Goal: Task Accomplishment & Management: Use online tool/utility

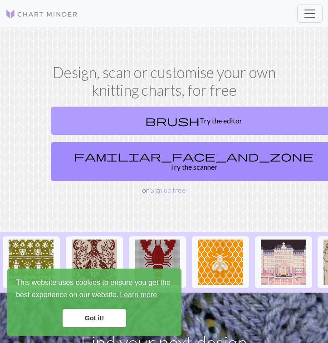
click at [158, 118] on link "brush Try the editor" at bounding box center [194, 121] width 286 height 28
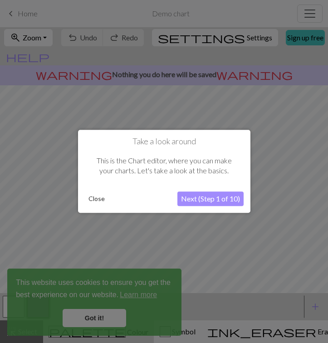
click at [213, 199] on button "Next (Step 1 of 10)" at bounding box center [210, 199] width 66 height 15
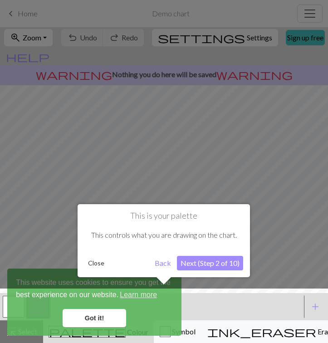
click at [214, 262] on button "Next (Step 2 of 10)" at bounding box center [210, 263] width 66 height 15
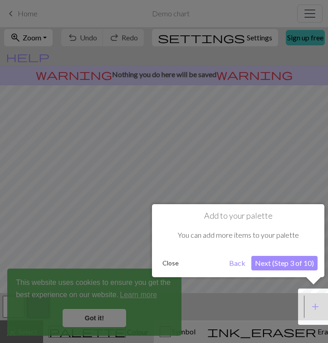
click at [263, 260] on button "Next (Step 3 of 10)" at bounding box center [284, 263] width 66 height 15
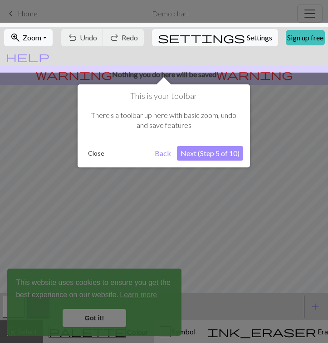
click at [223, 152] on button "Next (Step 5 of 10)" at bounding box center [210, 153] width 66 height 15
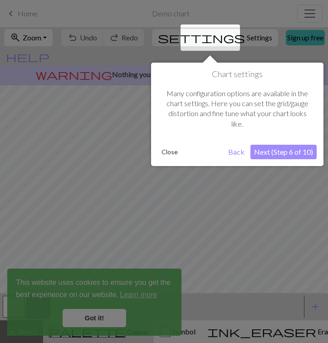
click at [278, 151] on button "Next (Step 6 of 10)" at bounding box center [283, 152] width 66 height 15
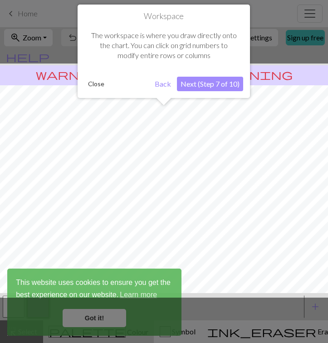
scroll to position [54, 0]
click at [216, 81] on button "Next (Step 7 of 10)" at bounding box center [210, 84] width 66 height 15
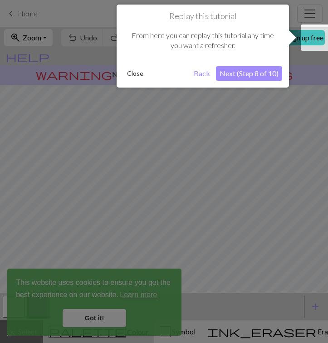
click at [252, 70] on button "Next (Step 8 of 10)" at bounding box center [249, 73] width 66 height 15
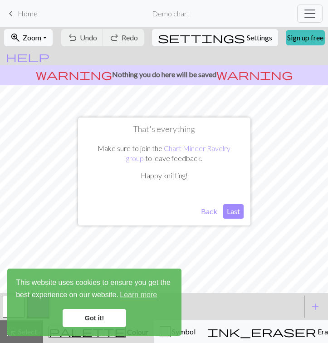
click at [236, 210] on button "Last" at bounding box center [233, 211] width 20 height 15
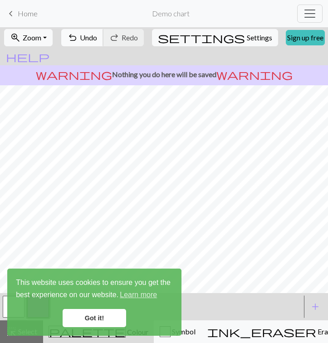
click at [97, 39] on span "Undo" at bounding box center [88, 37] width 17 height 9
click at [98, 37] on button "undo Undo Undo" at bounding box center [82, 37] width 42 height 17
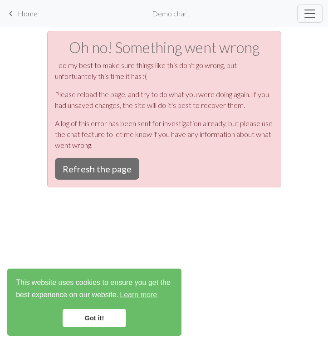
scroll to position [0, 0]
click at [116, 163] on button "Refresh the page" at bounding box center [97, 169] width 84 height 22
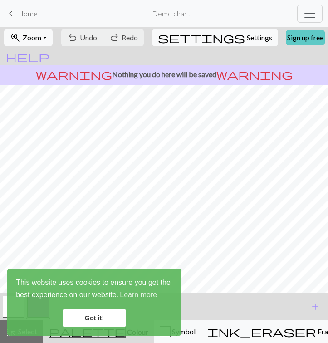
click at [286, 39] on link "Sign up free" at bounding box center [305, 37] width 39 height 15
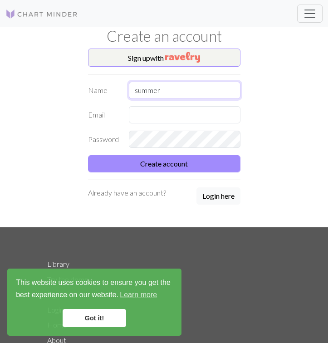
type input "summer"
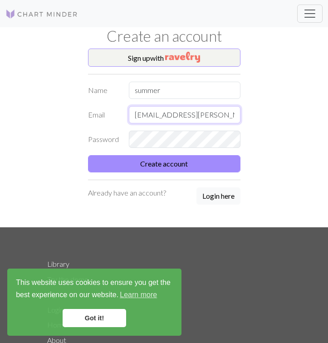
type input "[EMAIL_ADDRESS][PERSON_NAME][DOMAIN_NAME]"
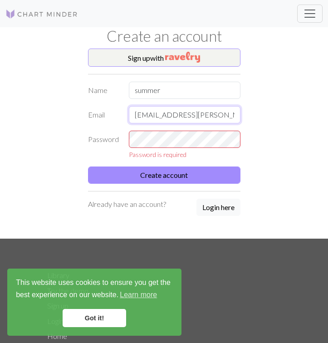
drag, startPoint x: 136, startPoint y: 115, endPoint x: 229, endPoint y: 116, distance: 92.9
click at [229, 116] on input "[EMAIL_ADDRESS][PERSON_NAME][DOMAIN_NAME]" at bounding box center [184, 114] width 111 height 17
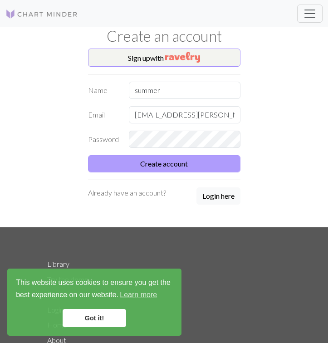
click at [170, 160] on button "Create account" at bounding box center [164, 163] width 152 height 17
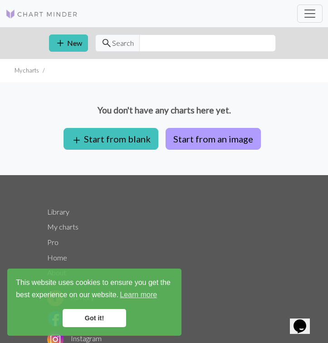
click at [181, 139] on button "Start from an image" at bounding box center [212, 139] width 95 height 22
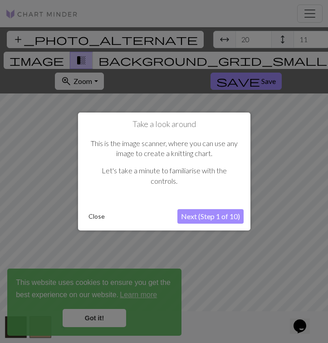
click at [206, 214] on button "Next (Step 1 of 10)" at bounding box center [210, 216] width 66 height 15
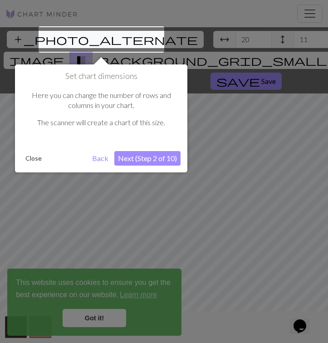
click at [141, 157] on button "Next (Step 2 of 10)" at bounding box center [147, 158] width 66 height 15
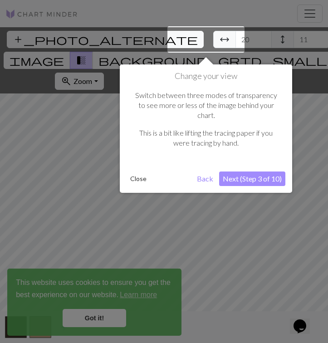
click at [257, 171] on button "Next (Step 3 of 10)" at bounding box center [252, 178] width 66 height 15
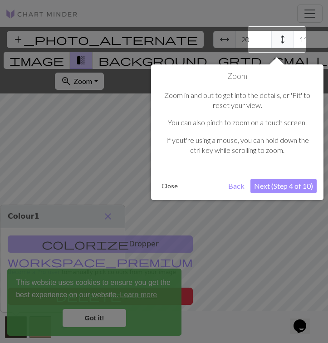
click at [271, 185] on button "Next (Step 4 of 10)" at bounding box center [283, 186] width 66 height 15
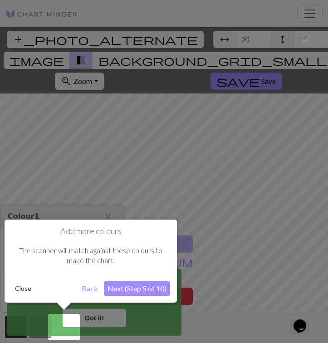
click at [144, 288] on button "Next (Step 5 of 10)" at bounding box center [137, 288] width 66 height 15
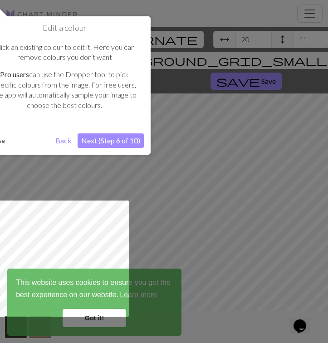
click at [111, 138] on button "Next (Step 6 of 10)" at bounding box center [111, 140] width 66 height 15
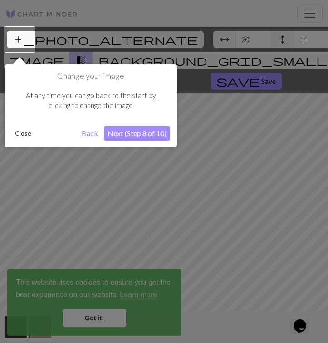
click at [124, 131] on button "Next (Step 8 of 10)" at bounding box center [137, 133] width 66 height 15
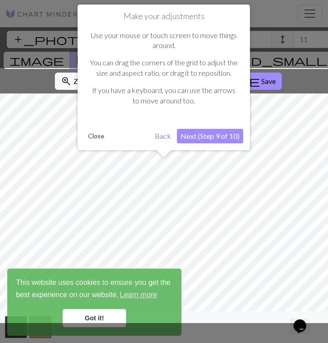
click at [194, 133] on button "Next (Step 9 of 10)" at bounding box center [210, 136] width 66 height 15
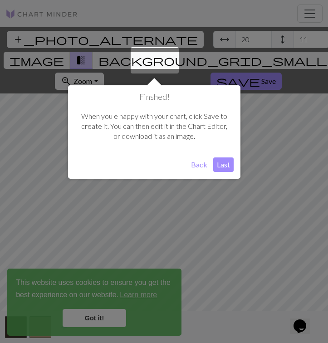
click at [221, 160] on button "Last" at bounding box center [223, 164] width 20 height 15
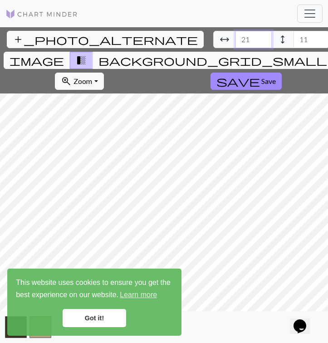
click at [235, 38] on input "21" at bounding box center [253, 39] width 36 height 17
click at [235, 38] on input "22" at bounding box center [253, 39] width 36 height 17
click at [235, 38] on input "23" at bounding box center [253, 39] width 36 height 17
click at [235, 38] on input "24" at bounding box center [253, 39] width 36 height 17
click at [235, 38] on input "25" at bounding box center [253, 39] width 36 height 17
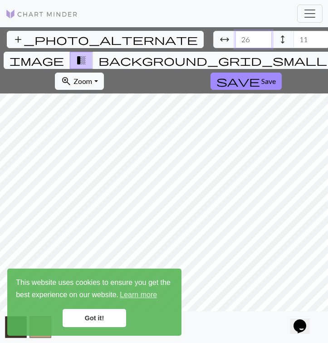
click at [235, 38] on input "26" at bounding box center [253, 39] width 36 height 17
click at [235, 38] on input "27" at bounding box center [253, 39] width 36 height 17
click at [235, 38] on input "28" at bounding box center [253, 39] width 36 height 17
click at [235, 38] on input "29" at bounding box center [253, 39] width 36 height 17
click at [235, 38] on input "30" at bounding box center [253, 39] width 36 height 17
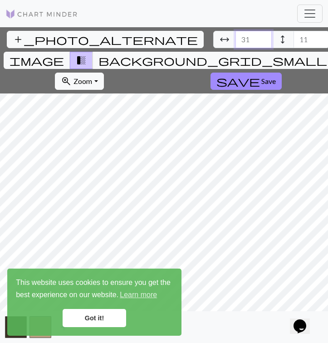
click at [235, 38] on input "31" at bounding box center [253, 39] width 36 height 17
click at [235, 38] on input "32" at bounding box center [253, 39] width 36 height 17
click at [235, 38] on input "33" at bounding box center [253, 39] width 36 height 17
click at [235, 38] on input "34" at bounding box center [253, 39] width 36 height 17
click at [235, 38] on input "35" at bounding box center [253, 39] width 36 height 17
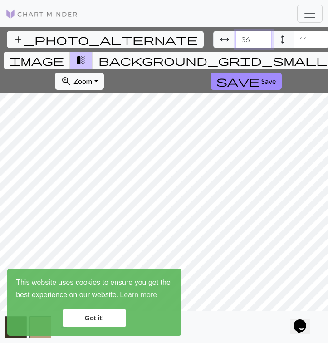
click at [235, 38] on input "36" at bounding box center [253, 39] width 36 height 17
click at [235, 38] on input "102" at bounding box center [253, 39] width 36 height 17
type input "77"
click at [235, 42] on input "77" at bounding box center [253, 39] width 36 height 17
type input "80"
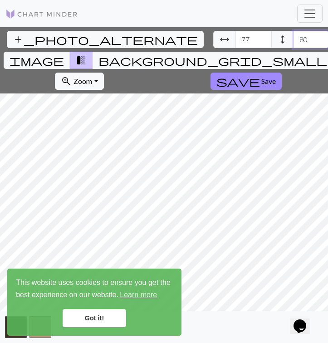
click at [293, 36] on input "80" at bounding box center [311, 39] width 36 height 17
type input "96"
click at [235, 37] on input "96" at bounding box center [253, 39] width 36 height 17
type input "96"
click at [293, 35] on input "96" at bounding box center [311, 39] width 36 height 17
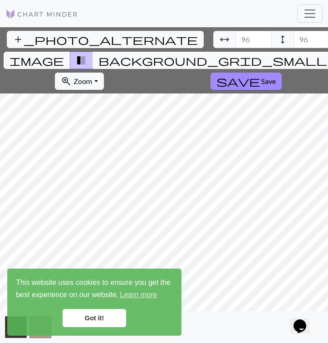
click at [97, 314] on link "Got it!" at bounding box center [94, 318] width 63 height 18
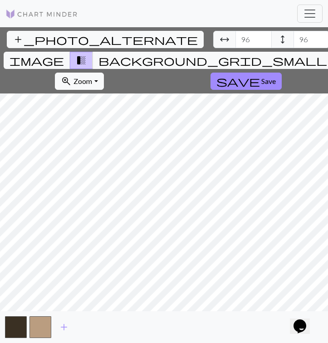
click at [62, 317] on div "add" at bounding box center [164, 327] width 328 height 32
click at [64, 325] on span "add" at bounding box center [63, 326] width 11 height 13
click at [88, 328] on span "add" at bounding box center [88, 326] width 11 height 13
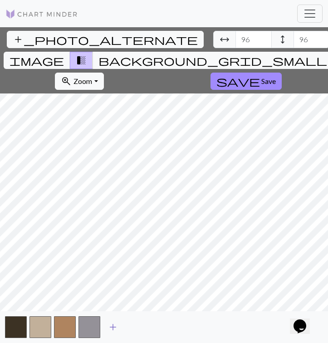
click at [114, 327] on span "add" at bounding box center [112, 326] width 11 height 13
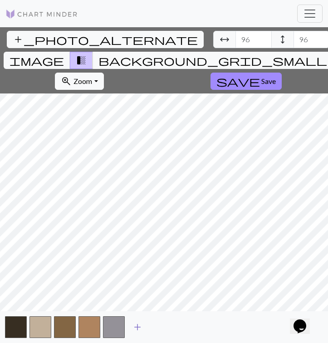
click at [138, 326] on span "add" at bounding box center [137, 326] width 11 height 13
click at [163, 324] on span "add" at bounding box center [161, 326] width 11 height 13
click at [184, 326] on span "add" at bounding box center [186, 326] width 11 height 13
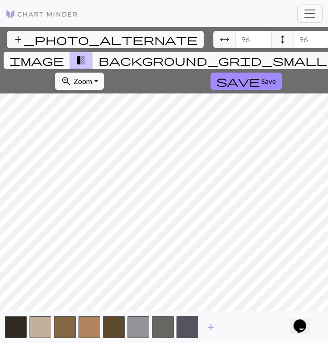
click at [212, 326] on span "add" at bounding box center [210, 326] width 11 height 13
click at [237, 326] on span "add" at bounding box center [235, 326] width 11 height 13
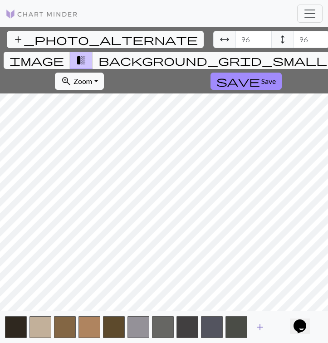
click at [260, 327] on span "add" at bounding box center [259, 326] width 11 height 13
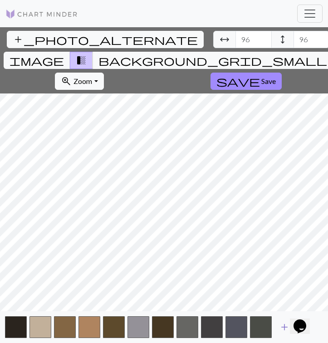
click at [283, 327] on span "add" at bounding box center [284, 326] width 11 height 13
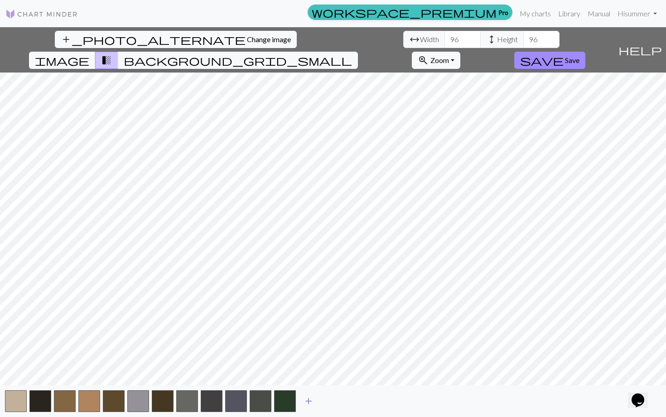
click at [308, 342] on span "add" at bounding box center [308, 401] width 11 height 13
click at [327, 342] on span "add" at bounding box center [333, 401] width 11 height 13
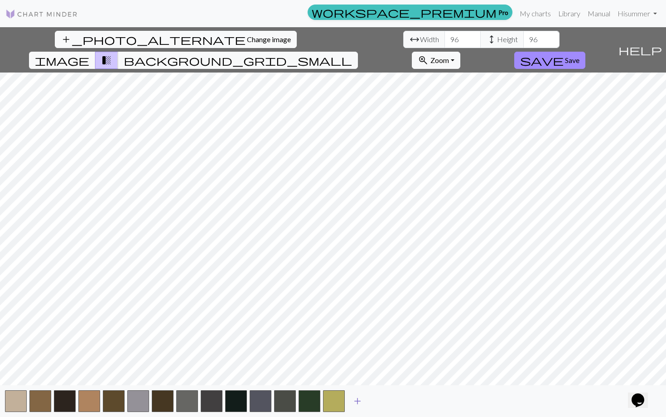
click at [327, 342] on span "add" at bounding box center [357, 401] width 11 height 13
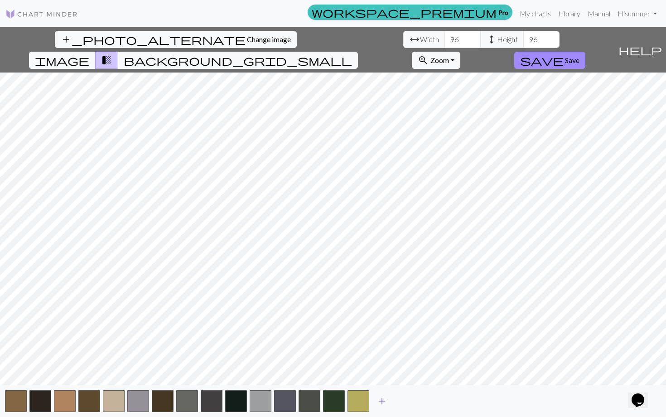
click at [327, 342] on span "add" at bounding box center [382, 401] width 11 height 13
click at [327, 342] on span "add" at bounding box center [406, 401] width 11 height 13
click at [327, 342] on span "add" at bounding box center [431, 401] width 11 height 13
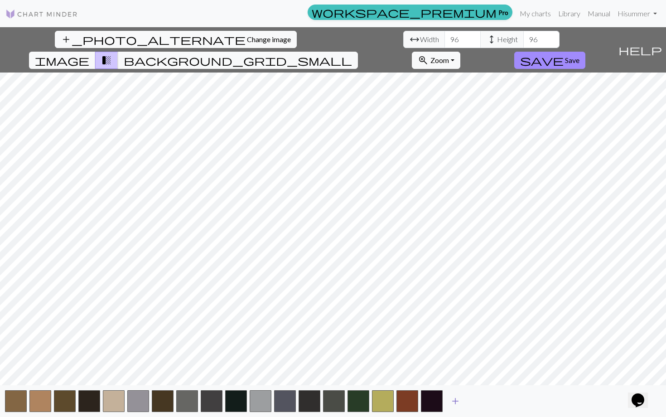
click at [327, 342] on span "add" at bounding box center [455, 401] width 11 height 13
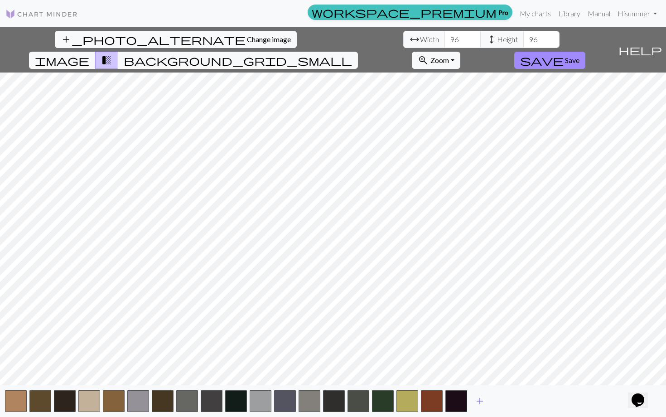
click at [327, 342] on span "add" at bounding box center [480, 401] width 11 height 13
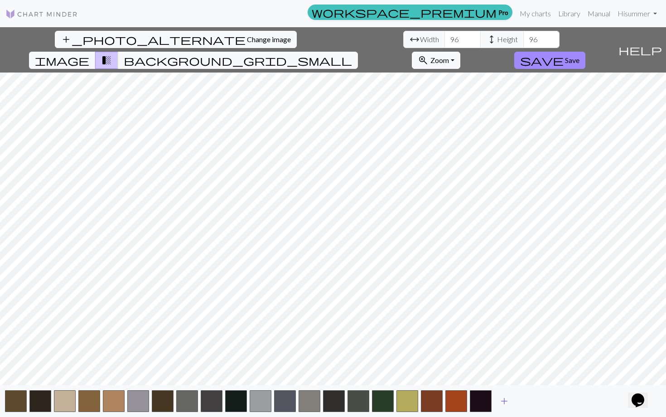
click at [327, 342] on span "add" at bounding box center [504, 401] width 11 height 13
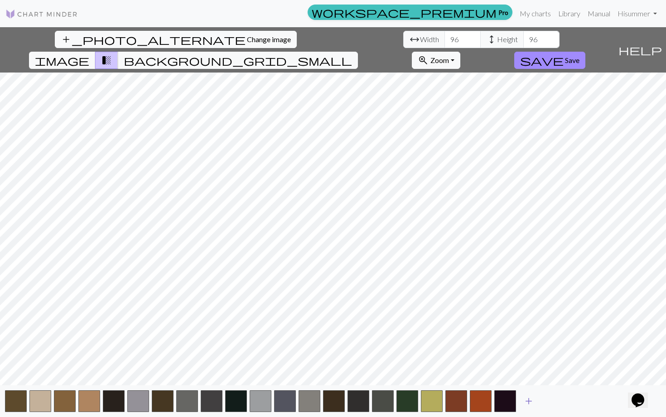
click at [327, 342] on span "add" at bounding box center [529, 401] width 11 height 13
click at [327, 342] on span "add" at bounding box center [553, 401] width 11 height 13
click at [327, 342] on span "add" at bounding box center [577, 401] width 11 height 13
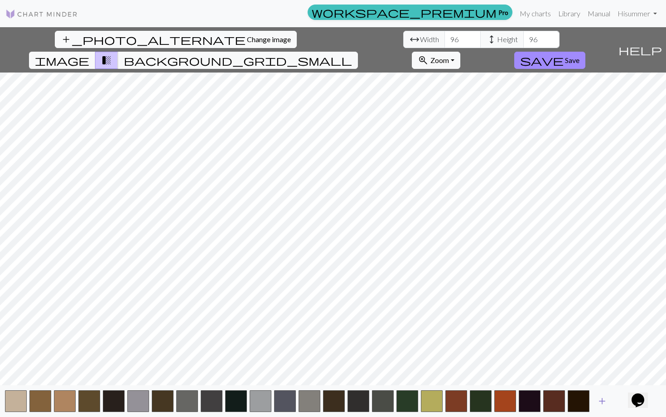
click at [327, 342] on span "add" at bounding box center [602, 401] width 11 height 13
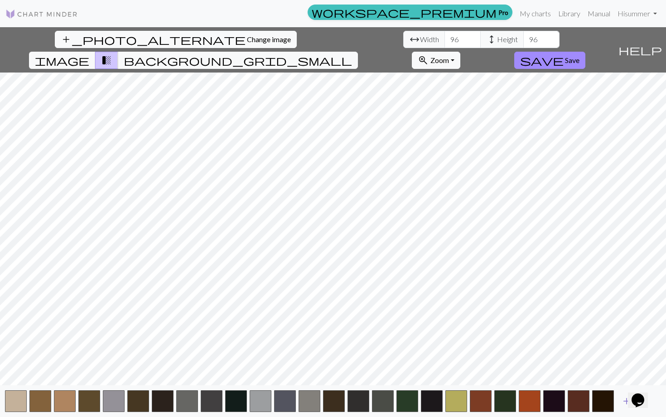
click at [327, 342] on span "add" at bounding box center [626, 401] width 11 height 13
click at [327, 342] on div "Opens Chat This icon Opens the chat window." at bounding box center [643, 384] width 22 height 0
click at [327, 342] on div "Opens Chat This icon Opens the chat window." at bounding box center [638, 400] width 15 height 15
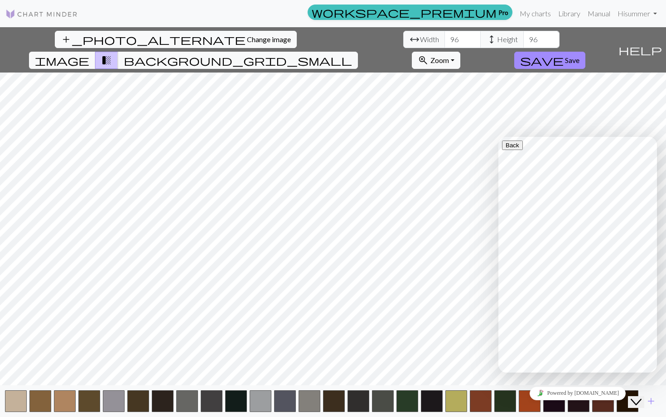
click at [327, 342] on icon "Close Chat This icon closes the chat window." at bounding box center [636, 402] width 11 height 11
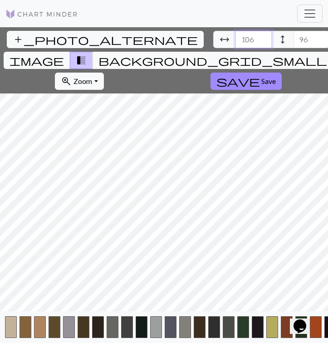
type input "107"
click at [235, 37] on input "107" at bounding box center [253, 39] width 36 height 17
click at [293, 38] on input "108" at bounding box center [311, 39] width 36 height 17
click at [293, 37] on input "109" at bounding box center [311, 39] width 36 height 17
type input "110"
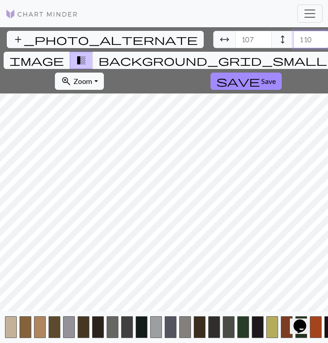
click at [293, 37] on input "110" at bounding box center [311, 39] width 36 height 17
click at [235, 37] on input "108" at bounding box center [253, 39] width 36 height 17
click at [235, 37] on input "109" at bounding box center [253, 39] width 36 height 17
type input "110"
click at [235, 37] on input "110" at bounding box center [253, 39] width 36 height 17
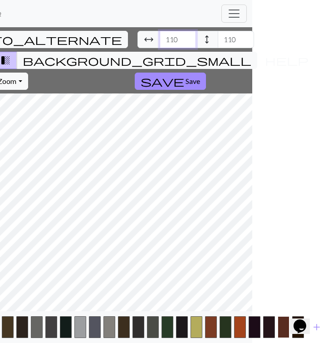
scroll to position [0, 76]
click at [315, 310] on div "Opens Chat This icon Opens the chat window." at bounding box center [304, 310] width 22 height 0
click at [320, 329] on span "add" at bounding box center [316, 326] width 11 height 13
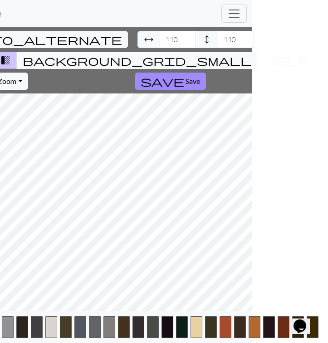
click at [320, 329] on button "add" at bounding box center [331, 326] width 23 height 17
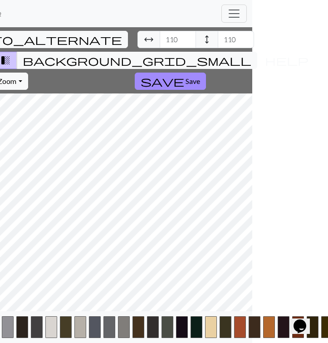
click at [252, 329] on html "This website uses cookies to ensure you get the best experience on our website.…" at bounding box center [88, 171] width 328 height 343
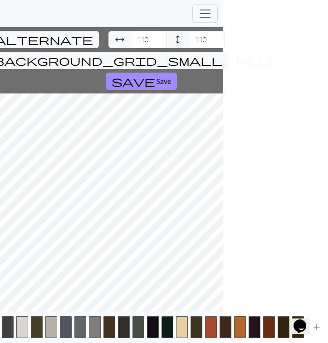
scroll to position [0, 105]
click at [319, 328] on span "add" at bounding box center [316, 326] width 11 height 13
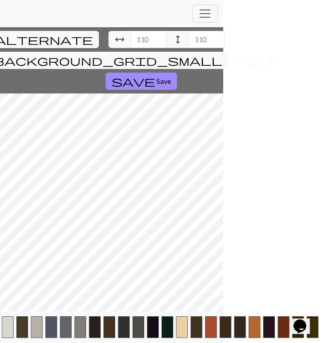
click at [320, 328] on button "add" at bounding box center [331, 326] width 23 height 17
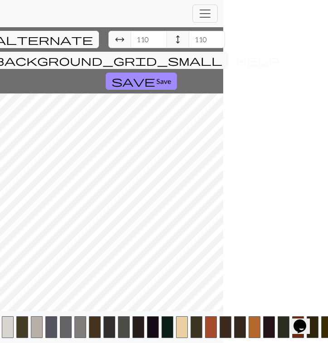
click at [223, 328] on html "This website uses cookies to ensure you get the best experience on our website.…" at bounding box center [59, 171] width 328 height 343
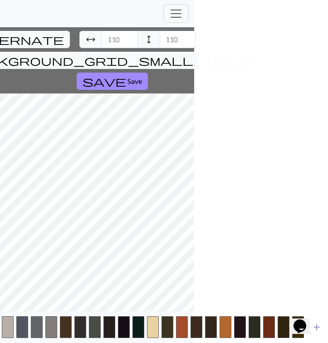
scroll to position [0, 134]
click at [320, 328] on span "add" at bounding box center [316, 326] width 11 height 13
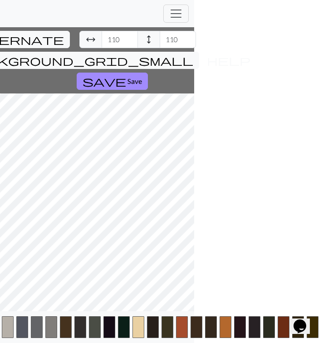
click at [320, 328] on button "add" at bounding box center [331, 326] width 23 height 17
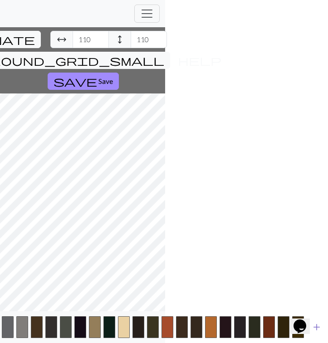
scroll to position [0, 163]
click at [320, 328] on span "add" at bounding box center [316, 326] width 11 height 13
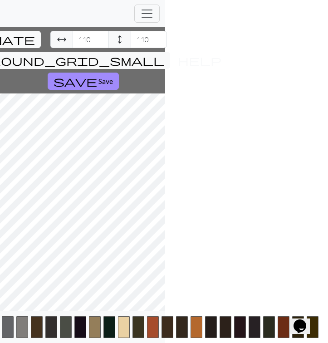
click at [320, 328] on button "add" at bounding box center [331, 326] width 23 height 17
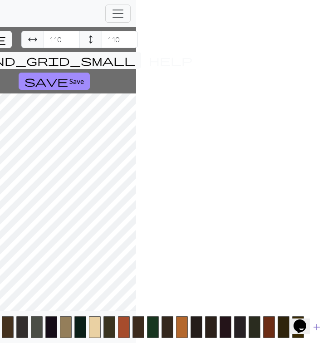
scroll to position [0, 192]
click at [320, 328] on span "add" at bounding box center [316, 326] width 11 height 13
click at [320, 328] on button "add" at bounding box center [331, 326] width 23 height 17
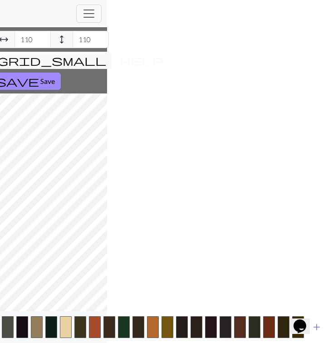
scroll to position [0, 221]
click at [320, 328] on span "add" at bounding box center [316, 326] width 11 height 13
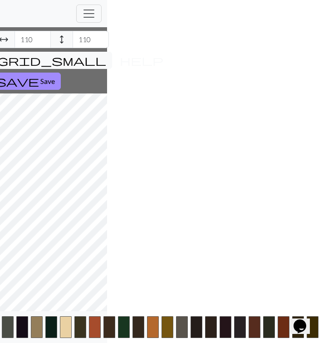
click at [320, 328] on button "add" at bounding box center [331, 326] width 23 height 17
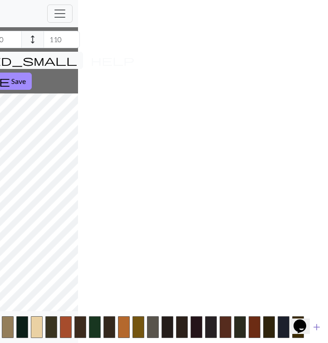
scroll to position [0, 250]
click at [320, 328] on span "add" at bounding box center [316, 326] width 11 height 13
click at [320, 328] on button "add" at bounding box center [331, 326] width 23 height 17
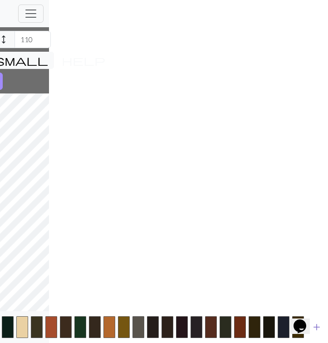
scroll to position [0, 279]
click at [320, 328] on span "add" at bounding box center [316, 326] width 11 height 13
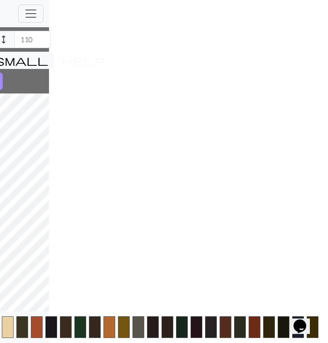
click at [320, 328] on button "add" at bounding box center [331, 326] width 23 height 17
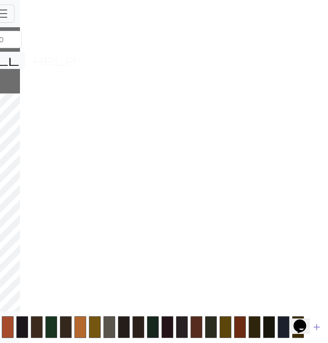
scroll to position [0, 308]
click at [320, 328] on span "add" at bounding box center [316, 326] width 11 height 13
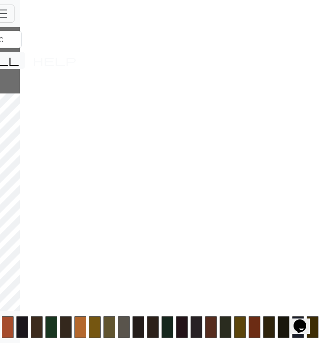
click at [320, 328] on button "add" at bounding box center [331, 326] width 23 height 17
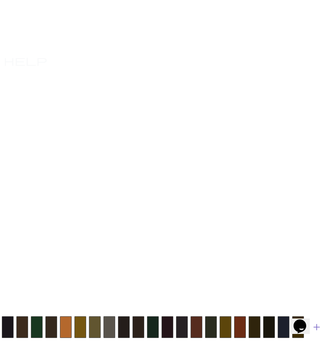
scroll to position [0, 337]
click at [320, 328] on span "add" at bounding box center [316, 326] width 11 height 13
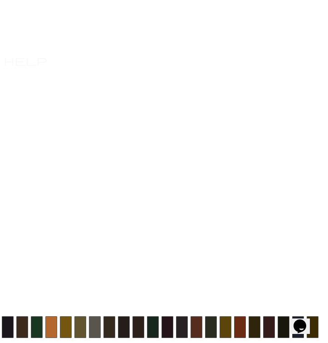
click at [320, 328] on button "add" at bounding box center [331, 326] width 23 height 17
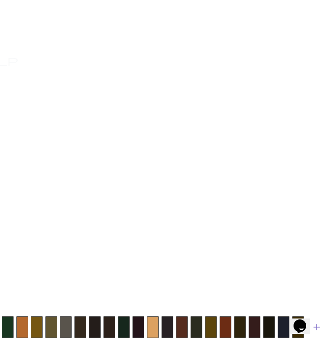
scroll to position [0, 366]
click at [320, 328] on span "add" at bounding box center [316, 326] width 11 height 13
click at [320, 328] on button "add" at bounding box center [331, 326] width 23 height 17
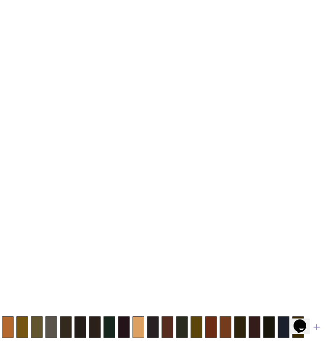
scroll to position [0, 395]
click at [320, 328] on span "add" at bounding box center [316, 326] width 11 height 13
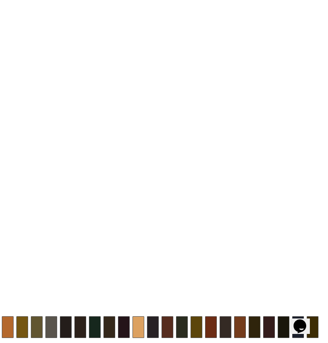
click at [320, 328] on button "add" at bounding box center [331, 326] width 23 height 17
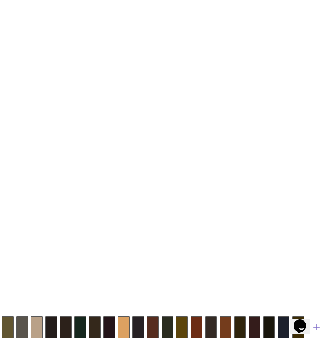
scroll to position [0, 424]
click at [320, 328] on span "add" at bounding box center [316, 326] width 11 height 13
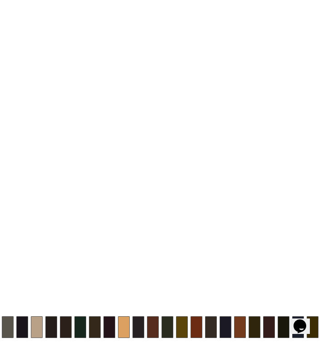
click at [320, 328] on button "add" at bounding box center [331, 326] width 23 height 17
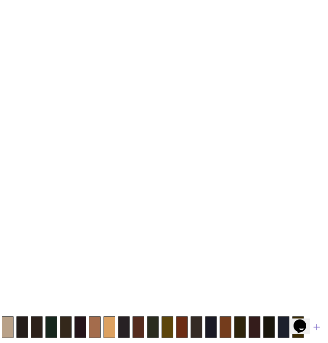
scroll to position [0, 453]
click at [320, 328] on span "add" at bounding box center [316, 326] width 11 height 13
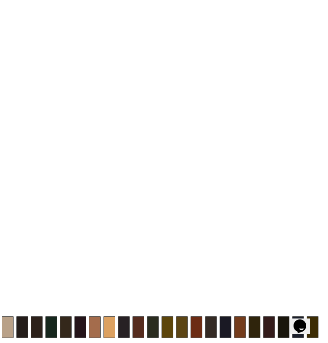
click at [320, 328] on button "add" at bounding box center [331, 326] width 23 height 17
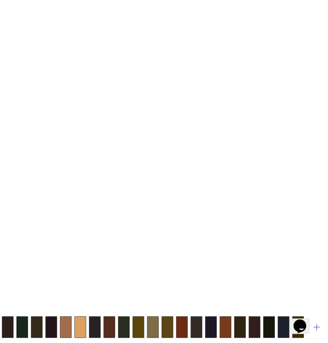
scroll to position [0, 482]
click at [320, 328] on span "add" at bounding box center [316, 326] width 11 height 13
click at [320, 328] on button "add" at bounding box center [331, 326] width 23 height 17
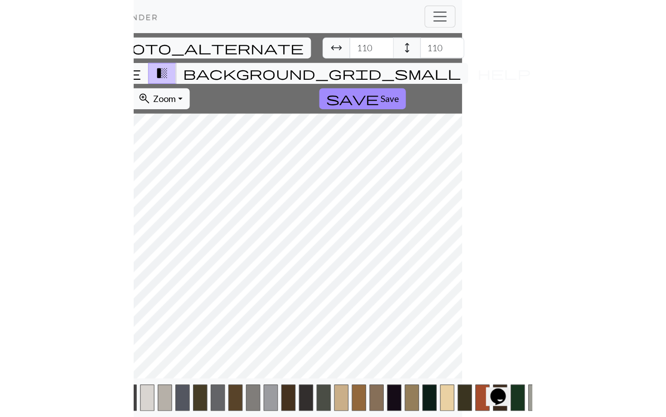
scroll to position [0, 58]
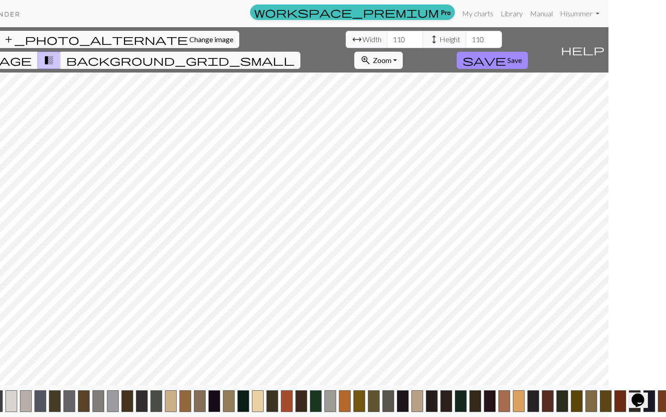
click at [327, 44] on span "help" at bounding box center [583, 50] width 44 height 13
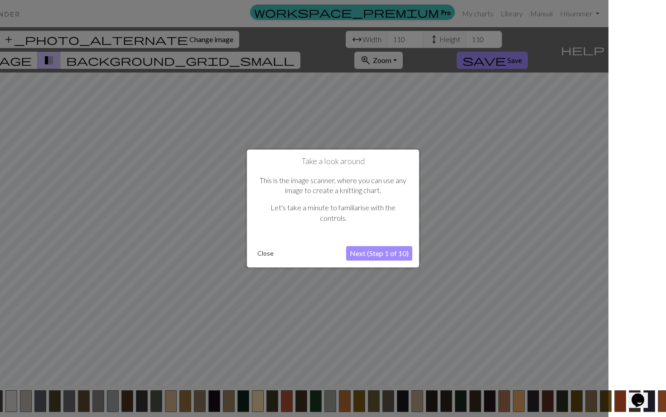
click at [327, 253] on button "Next (Step 1 of 10)" at bounding box center [379, 253] width 66 height 15
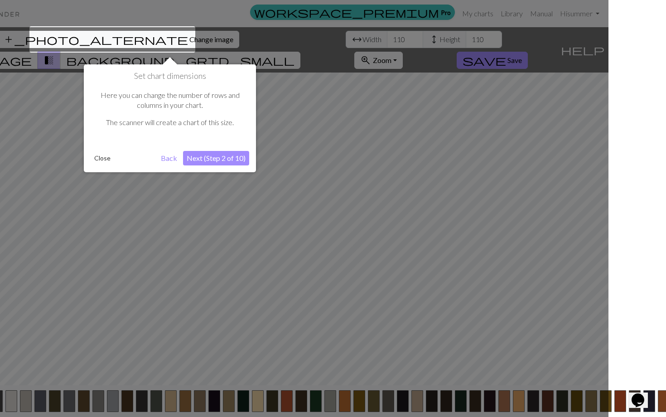
click at [101, 157] on button "Close" at bounding box center [103, 158] width 24 height 14
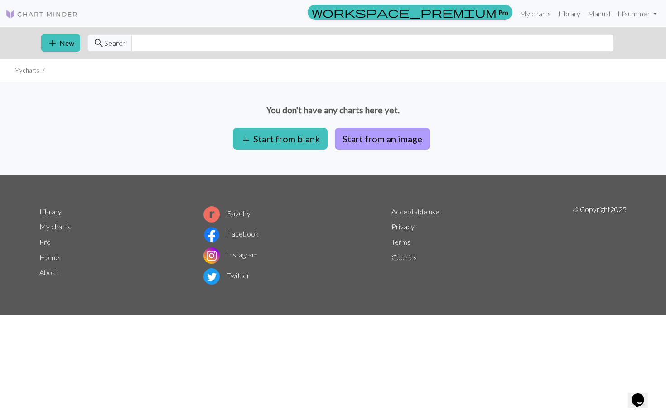
click at [327, 136] on button "Start from an image" at bounding box center [382, 139] width 95 height 22
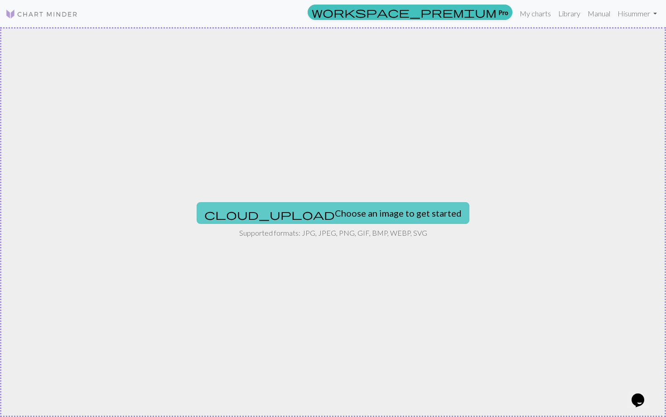
click at [327, 213] on button "cloud_upload Choose an image to get started" at bounding box center [333, 213] width 273 height 22
type input "C:\fakepath\Weekend-at-Wendy_s-5-1024x684.jpg.webp"
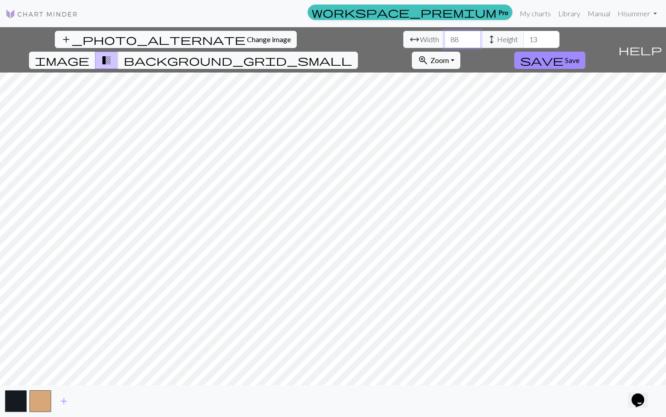
type input "89"
click at [327, 37] on input "89" at bounding box center [463, 39] width 36 height 17
click at [327, 36] on input "81" at bounding box center [542, 39] width 36 height 17
click at [327, 36] on input "82" at bounding box center [542, 39] width 36 height 17
click at [327, 36] on input "83" at bounding box center [542, 39] width 36 height 17
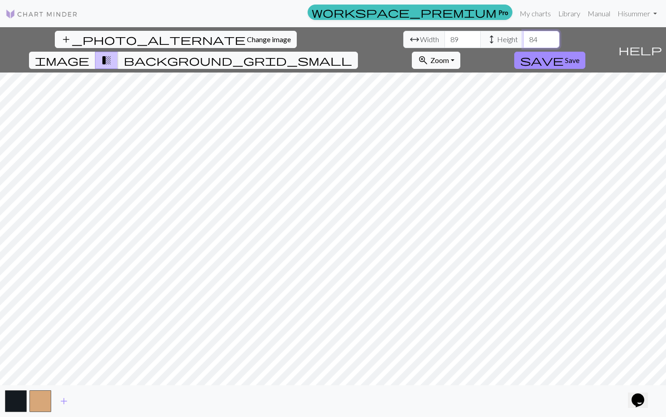
click at [327, 36] on input "84" at bounding box center [542, 39] width 36 height 17
click at [327, 36] on input "85" at bounding box center [542, 39] width 36 height 17
click at [327, 36] on input "86" at bounding box center [542, 39] width 36 height 17
click at [327, 36] on input "87" at bounding box center [542, 39] width 36 height 17
click at [327, 36] on input "88" at bounding box center [542, 39] width 36 height 17
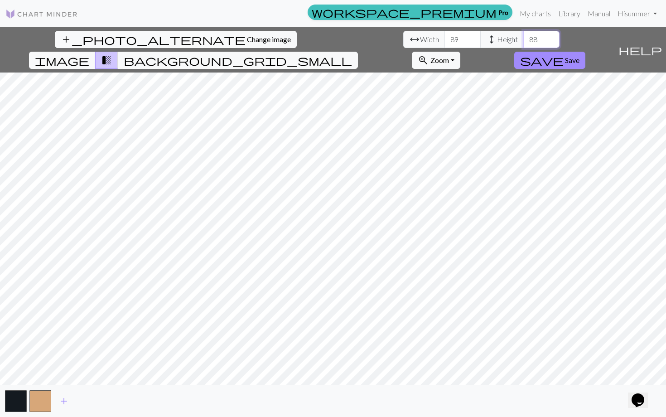
type input "89"
click at [327, 36] on input "89" at bounding box center [542, 39] width 36 height 17
click at [63, 342] on span "add" at bounding box center [63, 401] width 11 height 13
click at [92, 342] on span "add" at bounding box center [88, 401] width 11 height 13
click at [116, 342] on span "add" at bounding box center [112, 401] width 11 height 13
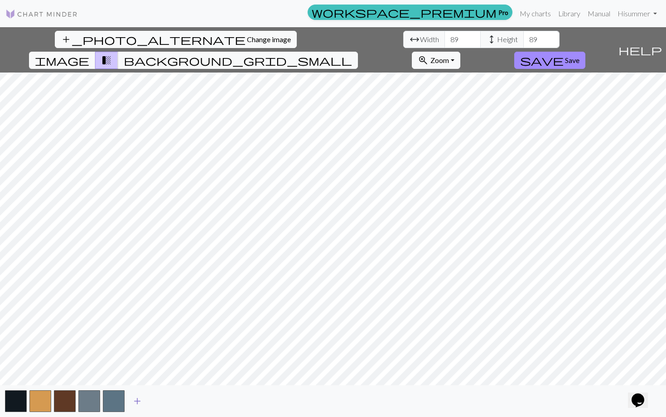
click at [141, 342] on span "add" at bounding box center [137, 401] width 11 height 13
click at [165, 342] on span "add" at bounding box center [161, 401] width 11 height 13
click at [189, 342] on span "add" at bounding box center [186, 401] width 11 height 13
click at [211, 342] on span "add" at bounding box center [210, 401] width 11 height 13
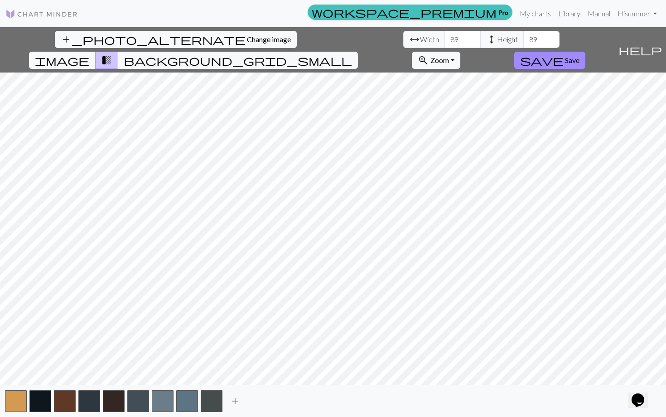
click at [238, 342] on span "add" at bounding box center [235, 401] width 11 height 13
click at [260, 342] on span "add" at bounding box center [259, 401] width 11 height 13
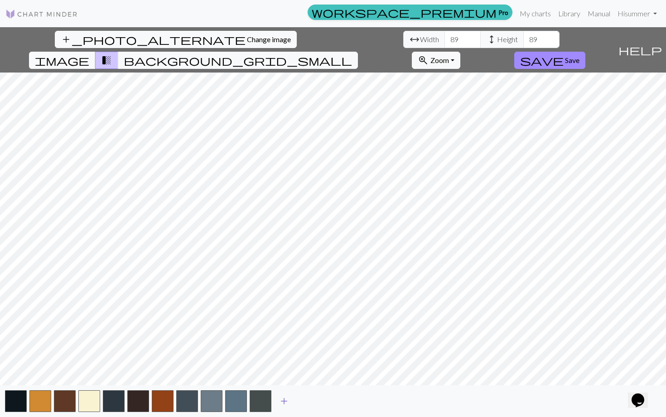
click at [285, 342] on span "add" at bounding box center [284, 401] width 11 height 13
click at [309, 342] on span "add" at bounding box center [308, 401] width 11 height 13
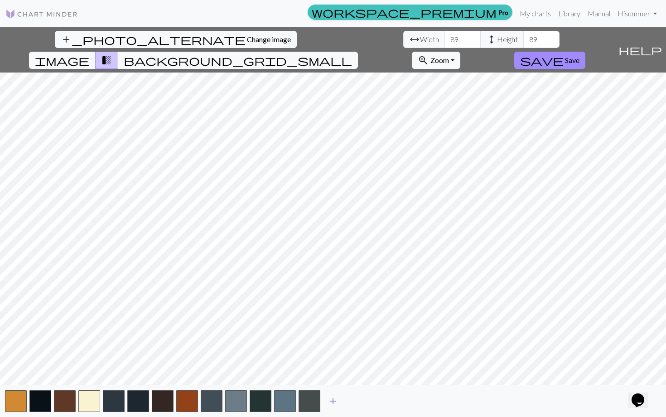
click at [327, 342] on span "add" at bounding box center [333, 401] width 11 height 13
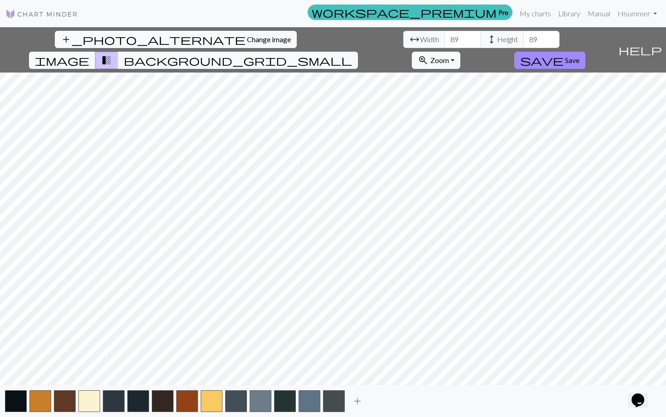
click at [327, 342] on span "add" at bounding box center [357, 401] width 11 height 13
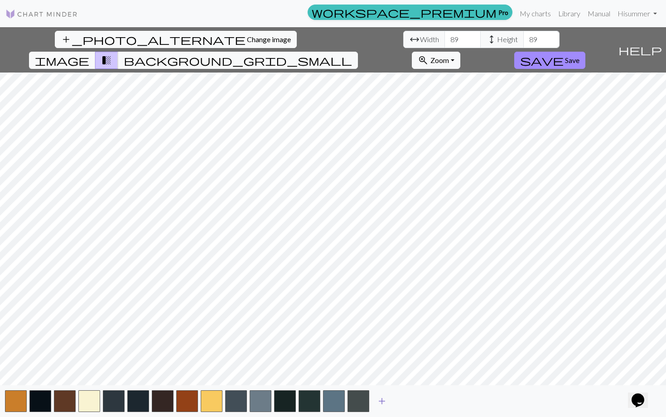
click at [327, 342] on span "add" at bounding box center [382, 401] width 11 height 13
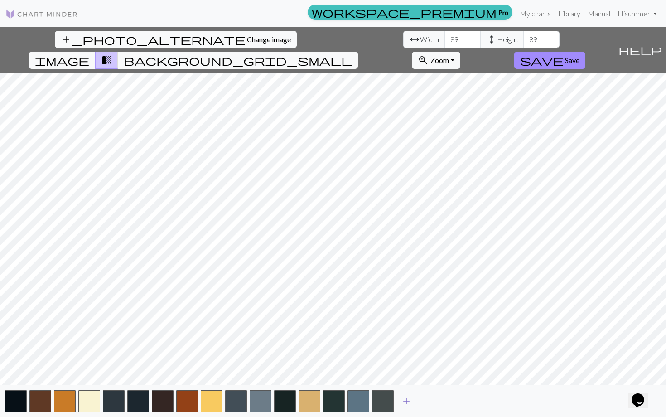
click at [327, 342] on span "add" at bounding box center [406, 401] width 11 height 13
click at [327, 342] on span "add" at bounding box center [431, 401] width 11 height 13
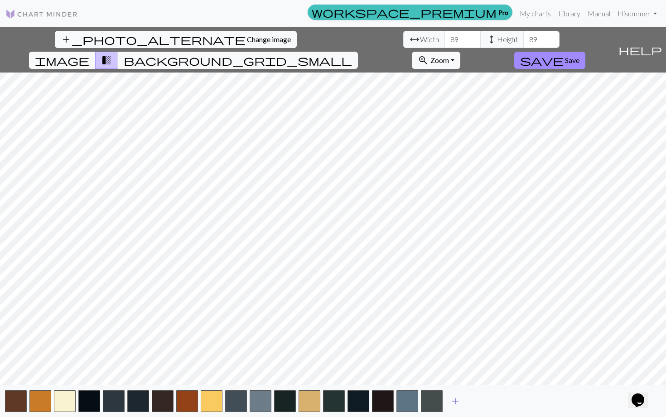
click at [327, 342] on span "add" at bounding box center [455, 401] width 11 height 13
click at [327, 342] on span "add" at bounding box center [480, 401] width 11 height 13
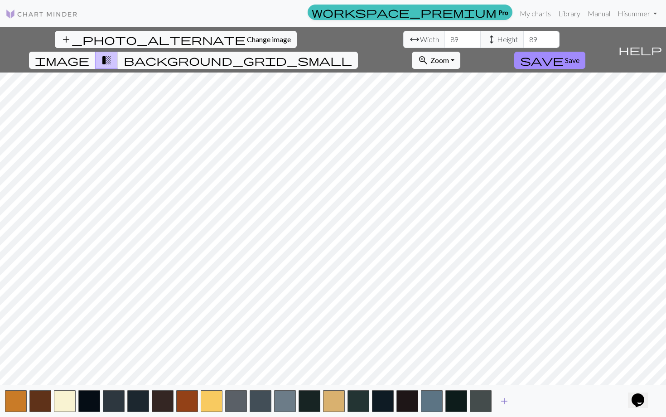
click at [327, 342] on button "add" at bounding box center [504, 401] width 23 height 17
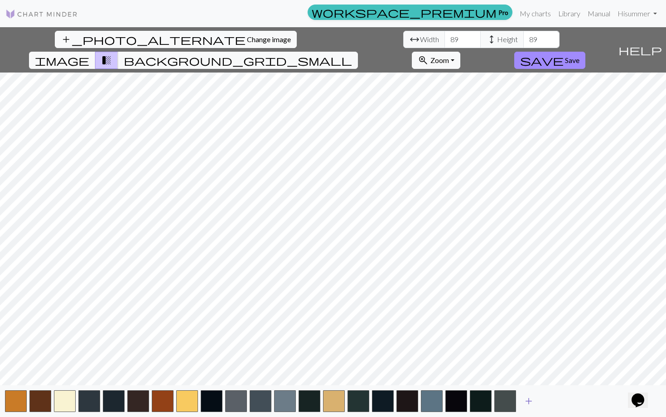
click at [327, 342] on button "add" at bounding box center [529, 401] width 23 height 17
click at [327, 342] on span "add" at bounding box center [553, 401] width 11 height 13
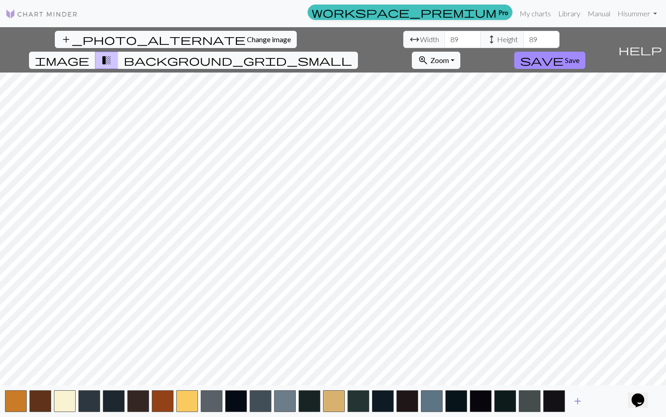
click at [327, 342] on span "add" at bounding box center [577, 401] width 11 height 13
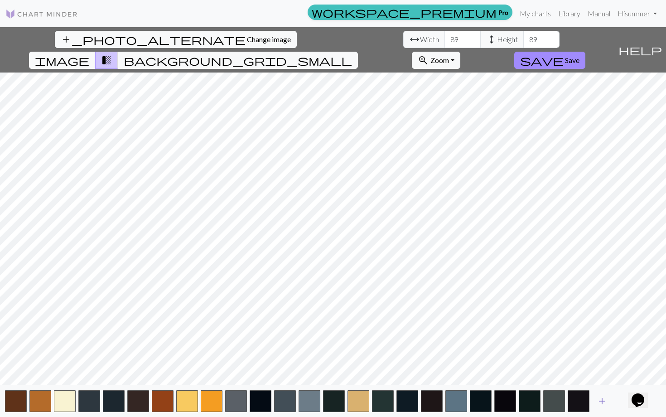
click at [327, 342] on span "add" at bounding box center [602, 401] width 11 height 13
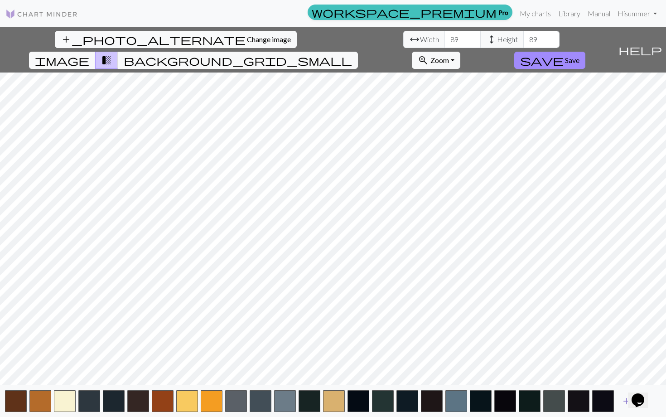
click at [327, 342] on span "add" at bounding box center [626, 401] width 11 height 13
click at [327, 342] on div "Opens Chat This icon Opens the chat window." at bounding box center [643, 384] width 22 height 0
click at [327, 342] on button "add" at bounding box center [651, 401] width 23 height 17
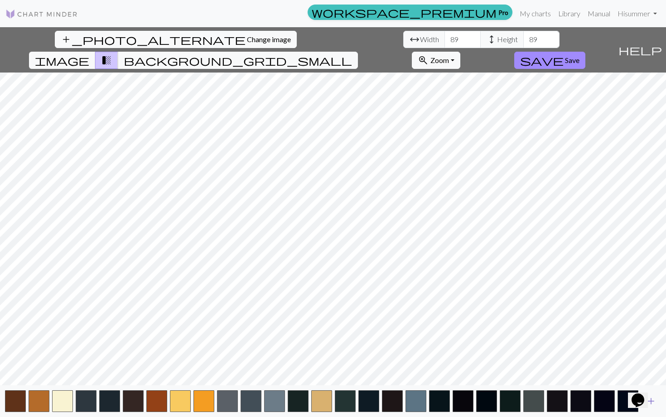
click at [327, 342] on button "add" at bounding box center [651, 401] width 23 height 17
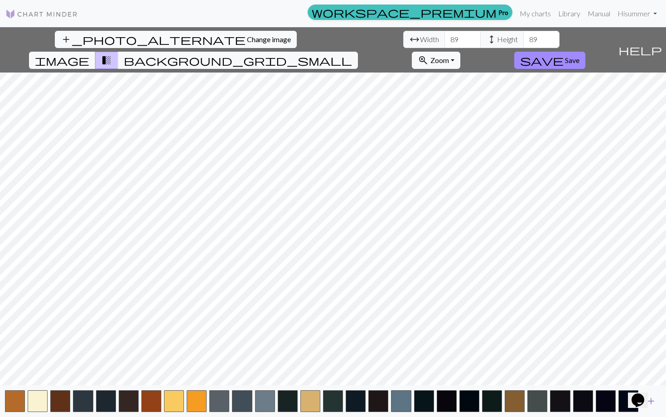
click at [327, 342] on button "add" at bounding box center [651, 401] width 23 height 17
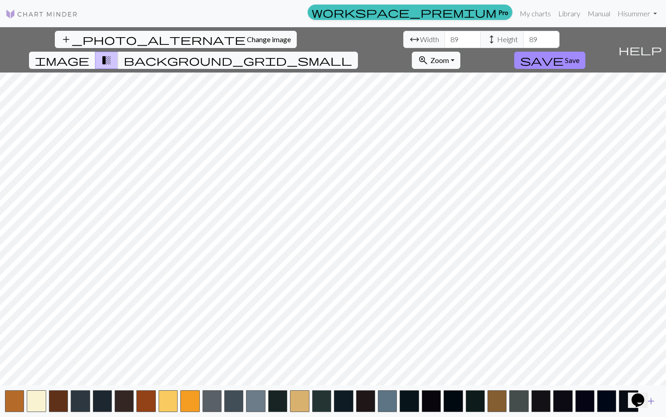
click at [327, 342] on button "add" at bounding box center [651, 401] width 23 height 17
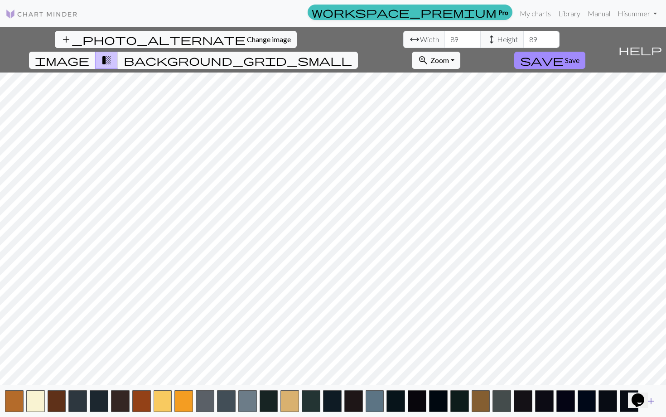
click at [327, 342] on button "add" at bounding box center [651, 401] width 23 height 17
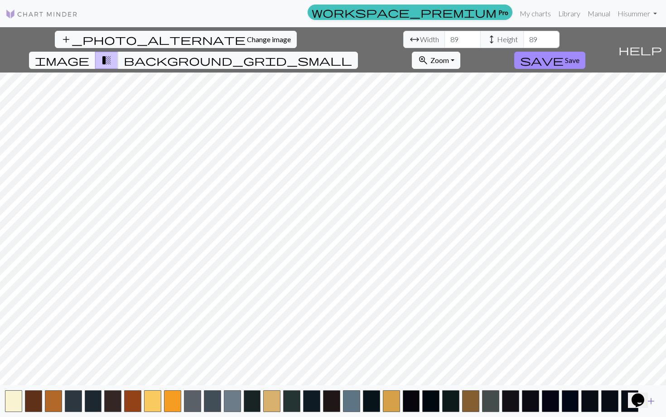
click at [327, 342] on button "add" at bounding box center [651, 401] width 23 height 17
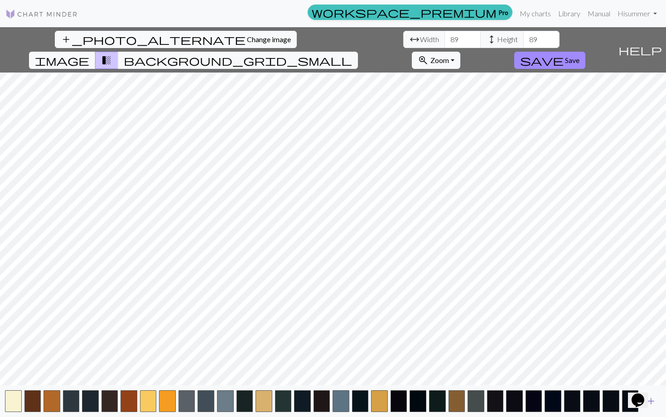
click at [327, 342] on button "add" at bounding box center [651, 401] width 23 height 17
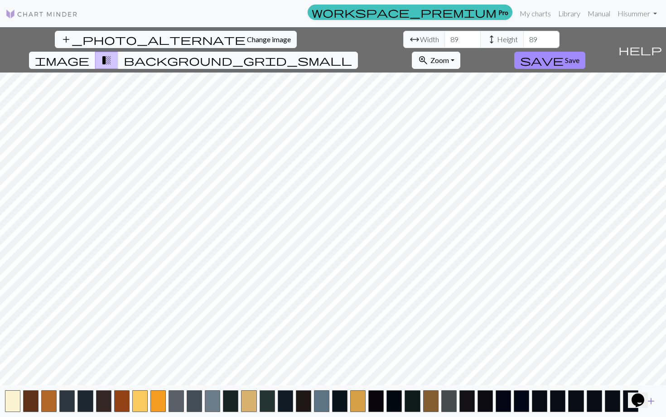
click at [327, 342] on button "add" at bounding box center [651, 401] width 23 height 17
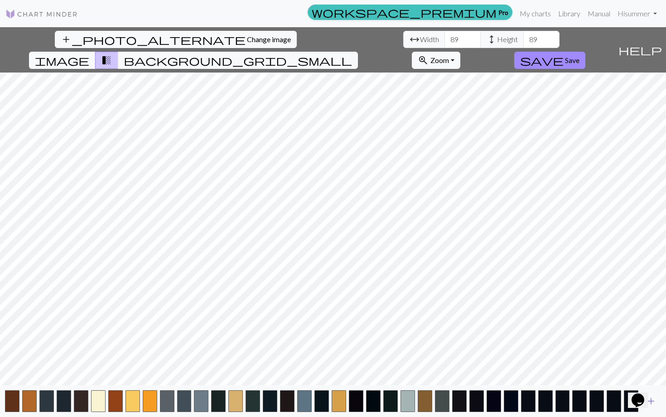
click at [327, 342] on button "add" at bounding box center [651, 401] width 23 height 17
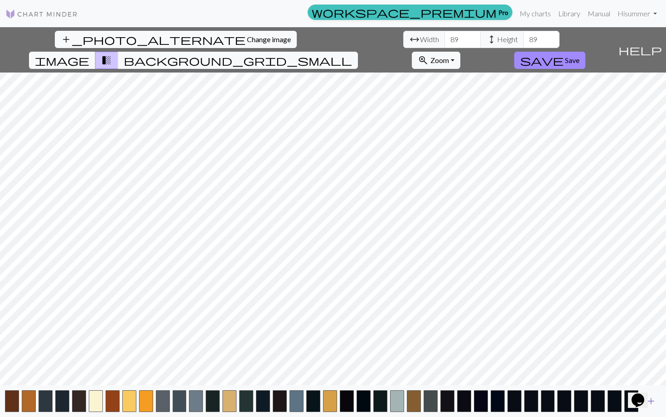
click at [327, 342] on button "add" at bounding box center [651, 401] width 23 height 17
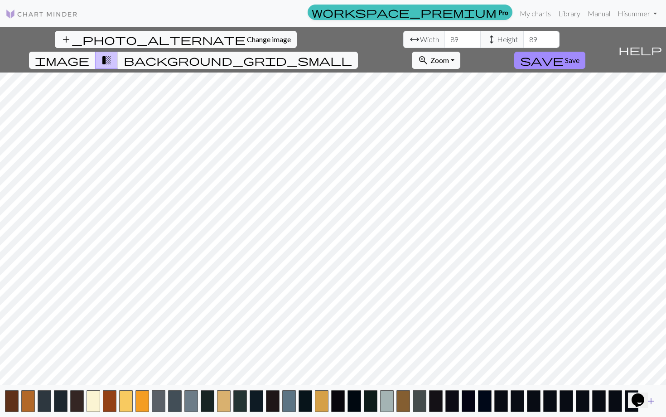
click at [327, 342] on button "add" at bounding box center [651, 401] width 23 height 17
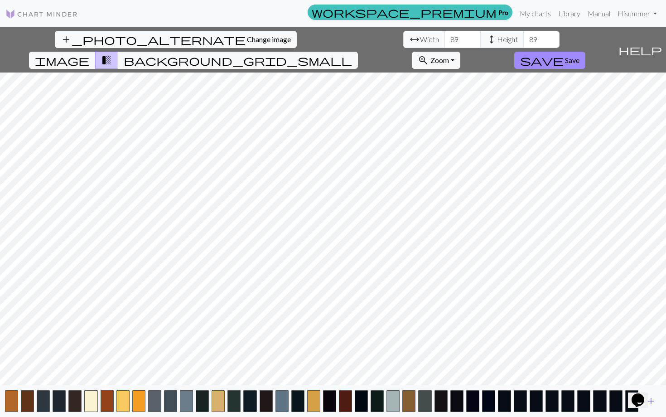
click at [327, 342] on button "add" at bounding box center [651, 401] width 23 height 17
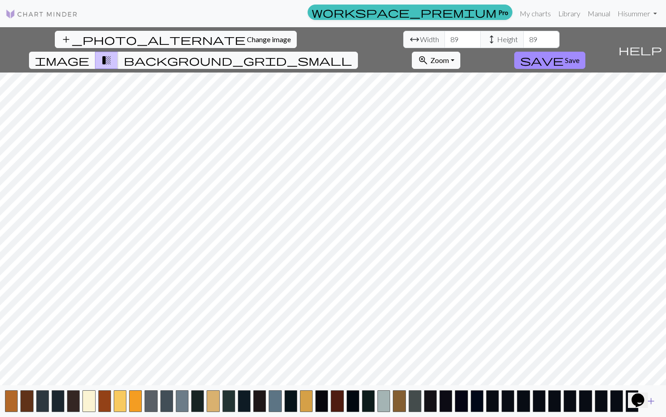
click at [327, 342] on button "add" at bounding box center [651, 401] width 23 height 17
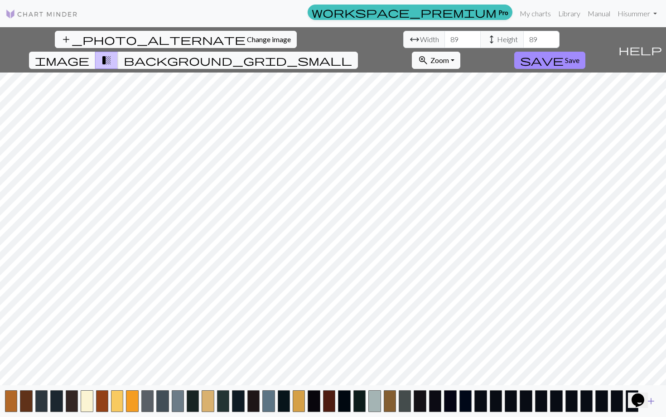
click at [327, 342] on button "add" at bounding box center [651, 401] width 23 height 17
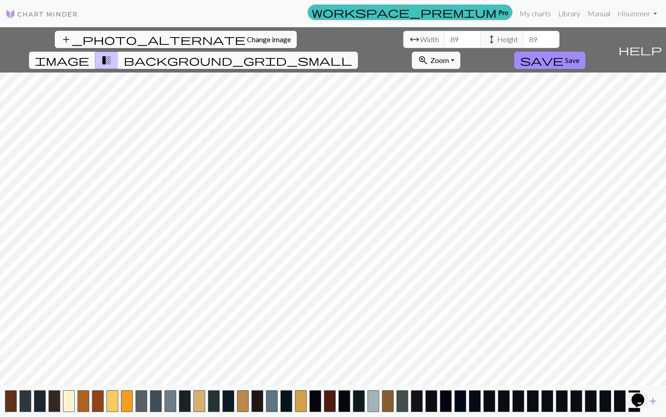
click at [327, 342] on span "add" at bounding box center [653, 401] width 11 height 13
click at [327, 342] on button "add" at bounding box center [667, 401] width 23 height 17
click at [327, 342] on button "button" at bounding box center [664, 401] width 12 height 22
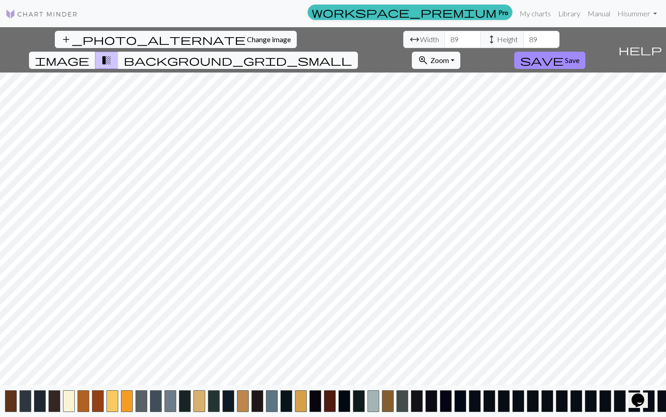
click at [327, 342] on button "button" at bounding box center [664, 401] width 12 height 22
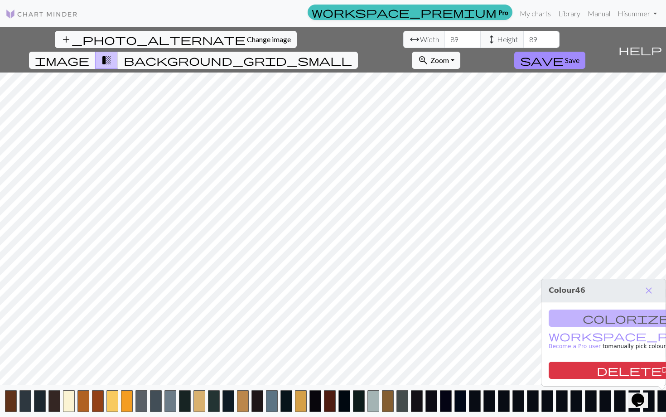
click at [327, 342] on button "button" at bounding box center [664, 401] width 12 height 22
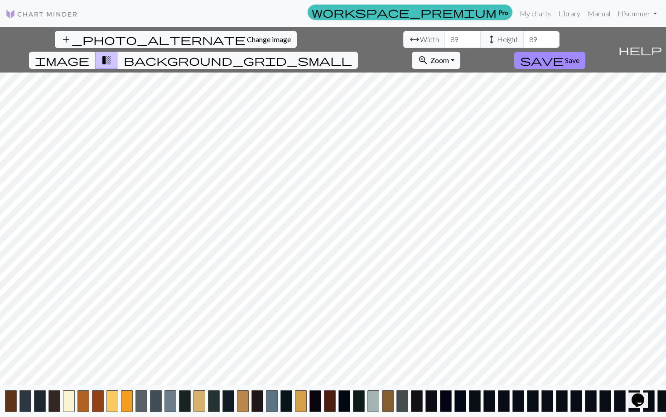
click at [327, 342] on button "button" at bounding box center [664, 401] width 12 height 22
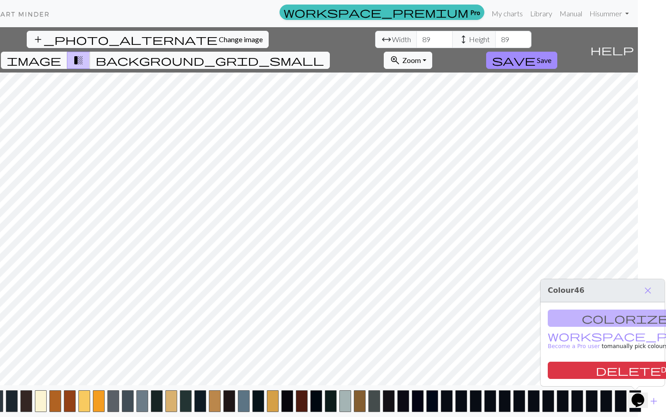
scroll to position [0, 27]
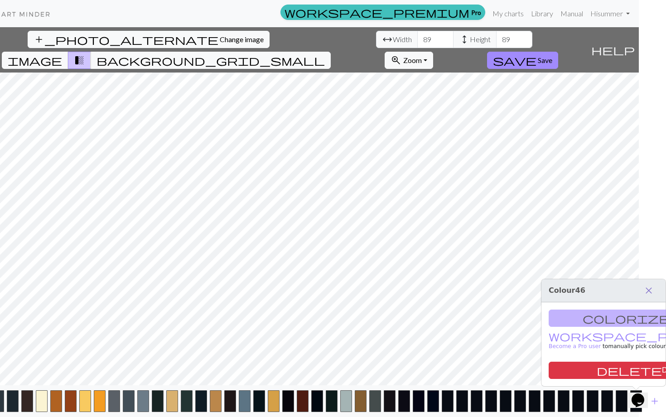
click at [327, 290] on span "close" at bounding box center [649, 290] width 11 height 13
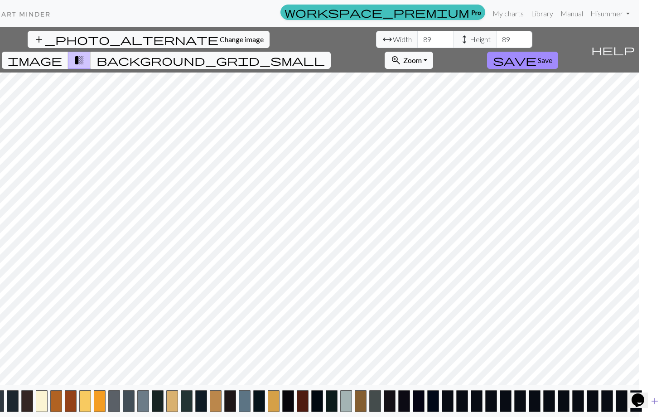
click at [327, 342] on button "add" at bounding box center [655, 401] width 23 height 17
click at [327, 342] on button "add" at bounding box center [669, 401] width 23 height 17
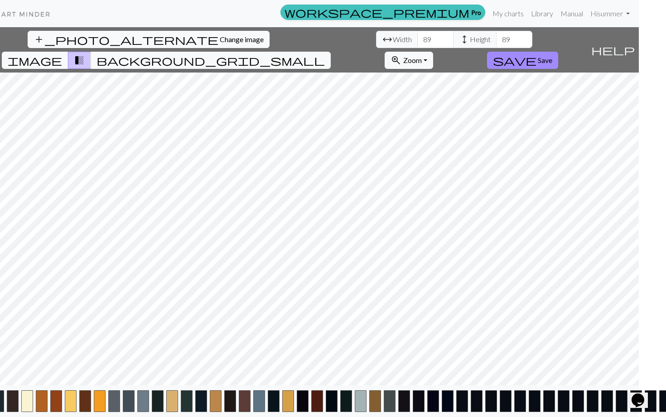
click at [327, 342] on button "button" at bounding box center [665, 401] width 12 height 22
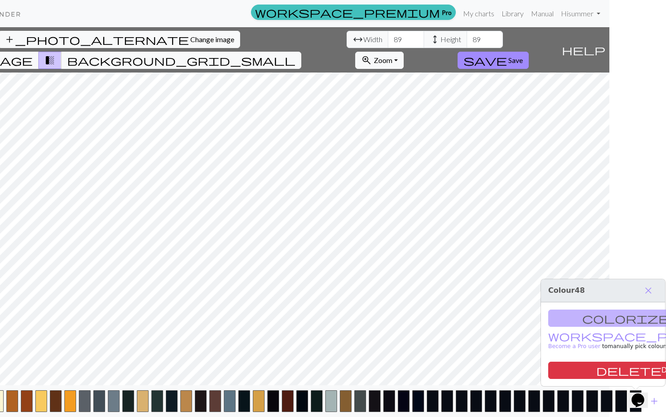
scroll to position [0, 56]
click at [327, 342] on button "delete Delete" at bounding box center [641, 370] width 185 height 17
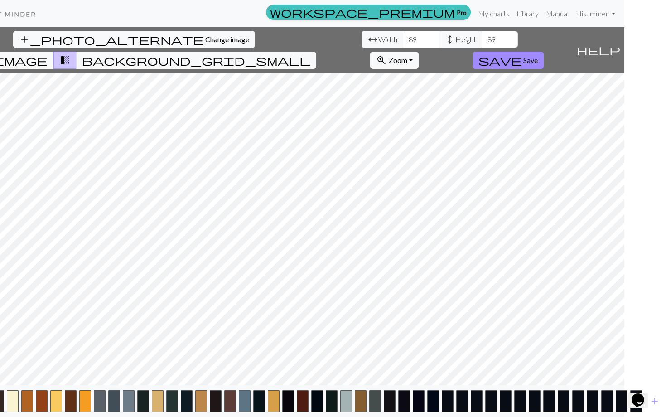
scroll to position [0, 42]
click at [327, 342] on span "add" at bounding box center [655, 401] width 11 height 13
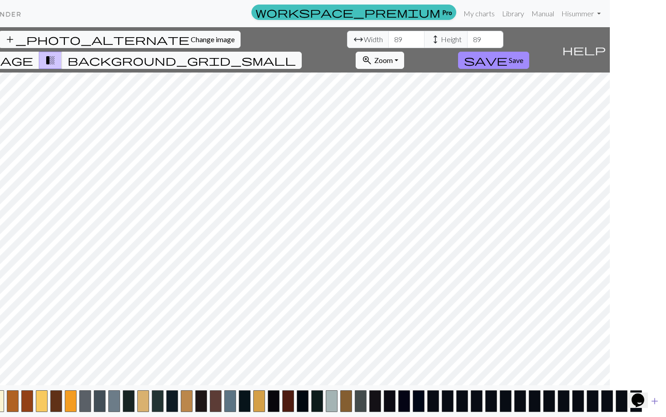
click at [327, 342] on span "add" at bounding box center [655, 401] width 11 height 13
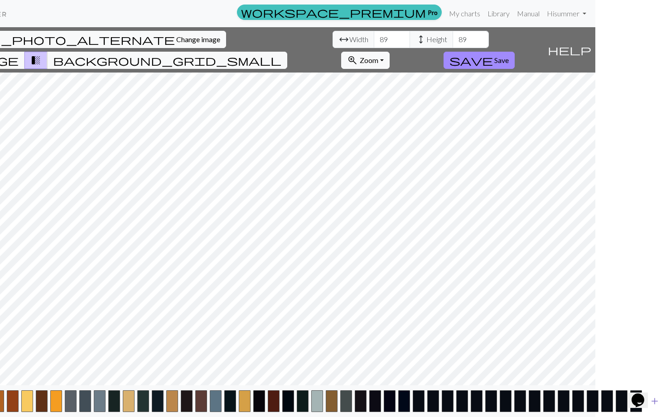
scroll to position [0, 71]
click at [327, 342] on span "add" at bounding box center [655, 401] width 11 height 13
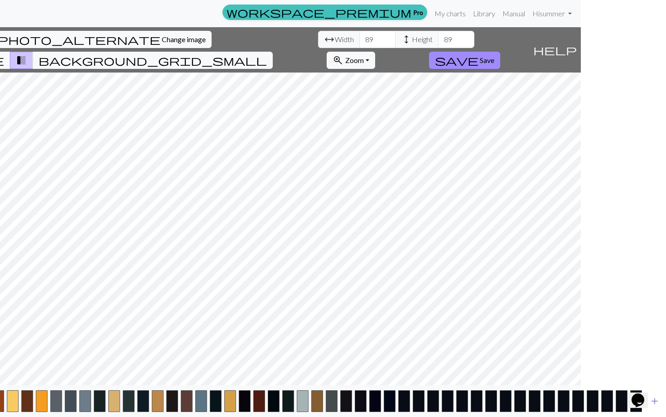
scroll to position [0, 85]
click at [327, 342] on span "add" at bounding box center [655, 401] width 11 height 13
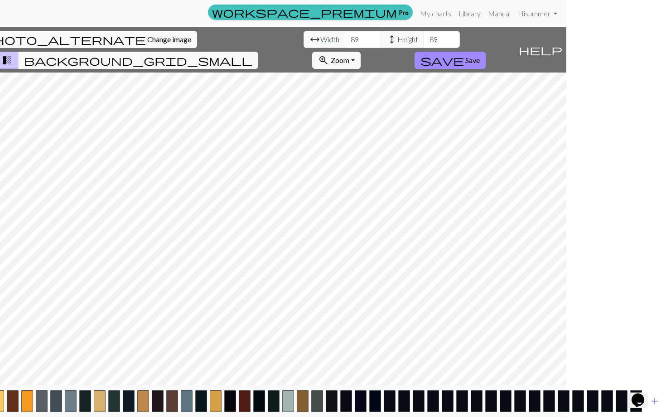
scroll to position [0, 100]
click at [327, 342] on span "add" at bounding box center [655, 401] width 11 height 13
click at [327, 342] on button "add" at bounding box center [669, 401] width 23 height 17
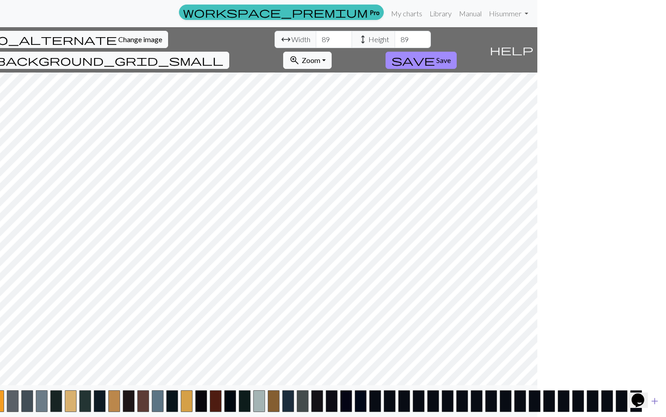
scroll to position [0, 129]
click at [327, 342] on span "add" at bounding box center [655, 401] width 11 height 13
click at [327, 342] on button "add" at bounding box center [669, 401] width 23 height 17
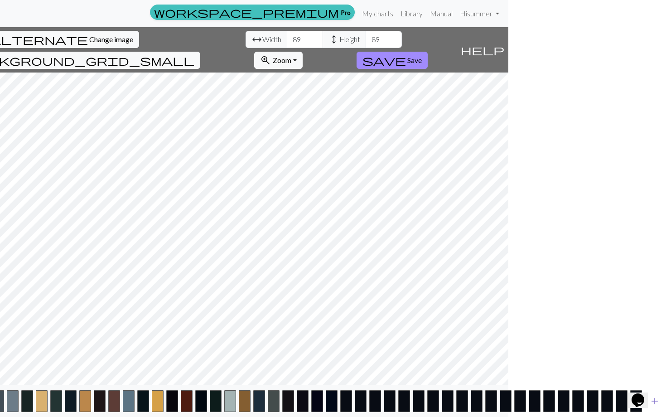
scroll to position [0, 158]
click at [327, 342] on span "add" at bounding box center [655, 401] width 11 height 13
click at [327, 342] on button "add" at bounding box center [669, 401] width 23 height 17
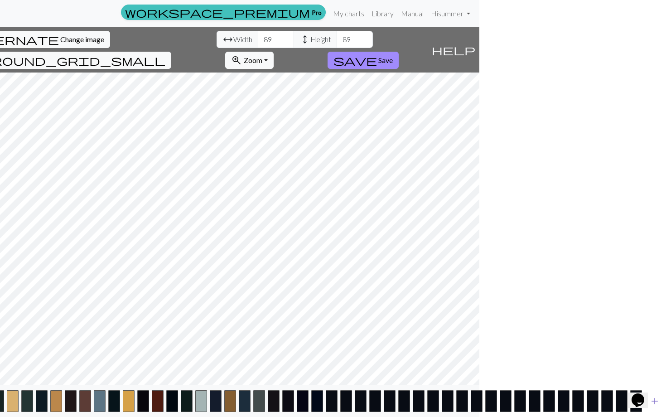
scroll to position [0, 187]
click at [327, 342] on span "add" at bounding box center [655, 401] width 11 height 13
click at [327, 342] on button "add" at bounding box center [669, 401] width 23 height 17
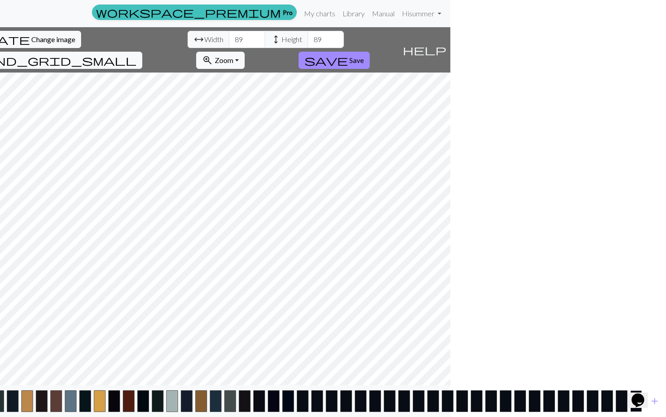
scroll to position [0, 216]
click at [327, 342] on span "add" at bounding box center [655, 401] width 11 height 13
click at [327, 342] on button "add" at bounding box center [669, 401] width 23 height 17
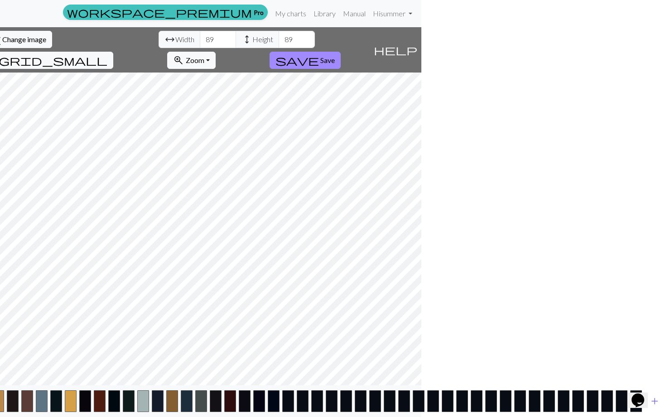
scroll to position [0, 245]
click at [327, 342] on span "add" at bounding box center [655, 401] width 11 height 13
click at [327, 342] on button "add" at bounding box center [669, 401] width 23 height 17
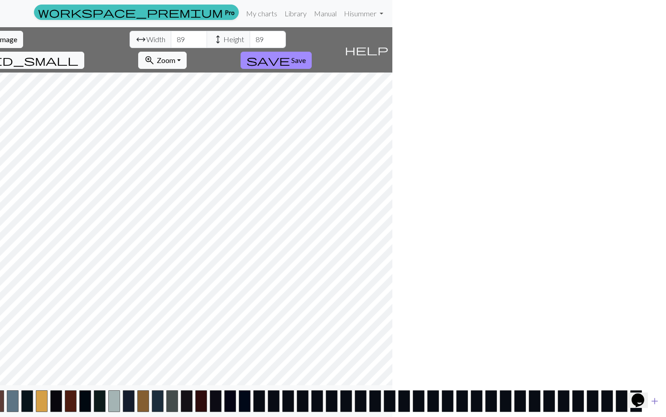
scroll to position [0, 274]
click at [327, 342] on span "add" at bounding box center [655, 401] width 11 height 13
click at [327, 342] on button "add" at bounding box center [669, 401] width 23 height 17
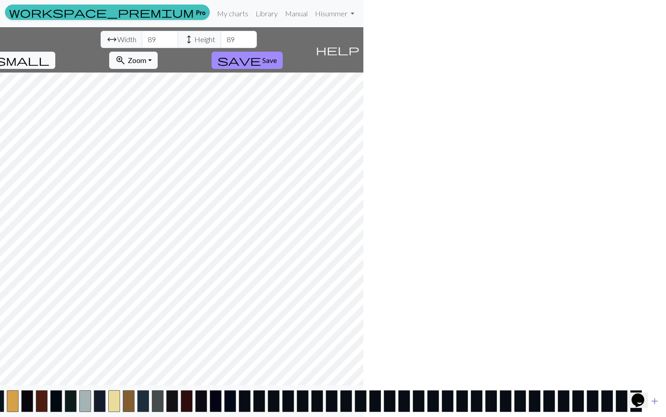
scroll to position [0, 303]
click at [327, 342] on span "add" at bounding box center [655, 401] width 11 height 13
click at [327, 342] on button "add" at bounding box center [669, 401] width 23 height 17
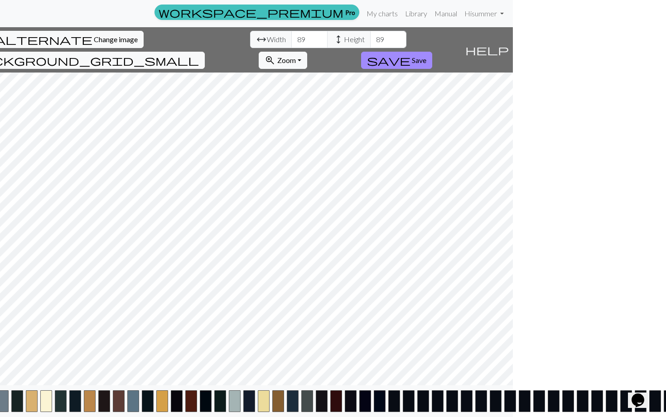
scroll to position [0, 121]
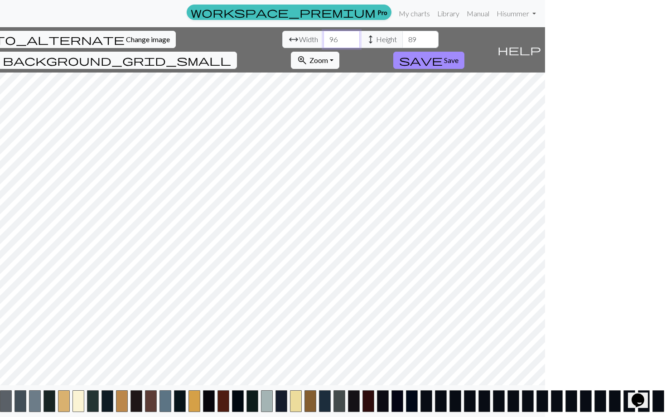
type input "97"
click at [324, 36] on input "97" at bounding box center [342, 39] width 36 height 17
click at [327, 36] on input "91" at bounding box center [420, 39] width 36 height 17
click at [327, 36] on input "92" at bounding box center [420, 39] width 36 height 17
click at [327, 36] on input "93" at bounding box center [420, 39] width 36 height 17
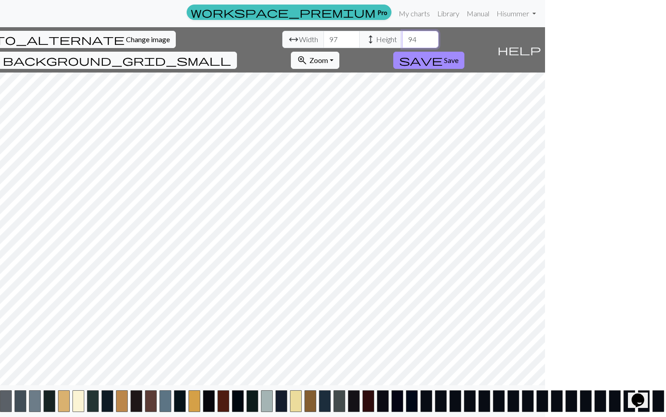
click at [327, 36] on input "94" at bounding box center [420, 39] width 36 height 17
click at [327, 36] on input "95" at bounding box center [420, 39] width 36 height 17
click at [327, 38] on input "96" at bounding box center [420, 39] width 36 height 17
click at [327, 38] on input "97" at bounding box center [420, 39] width 36 height 17
click at [327, 38] on input "98" at bounding box center [420, 39] width 36 height 17
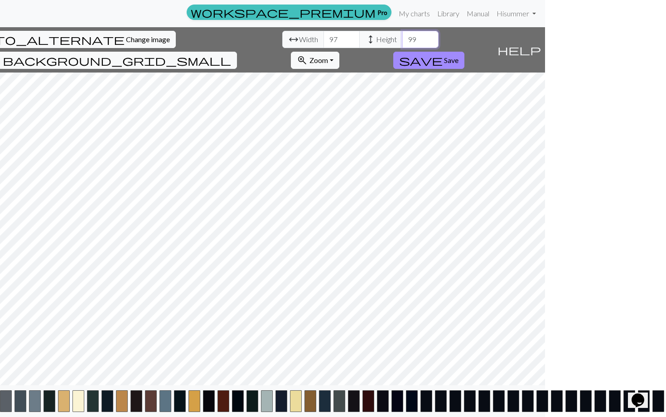
click at [327, 38] on input "99" at bounding box center [420, 39] width 36 height 17
type input "108"
click at [327, 38] on input "108" at bounding box center [420, 39] width 36 height 17
click at [324, 36] on input "105" at bounding box center [342, 39] width 36 height 17
click at [324, 36] on input "106" at bounding box center [342, 39] width 36 height 17
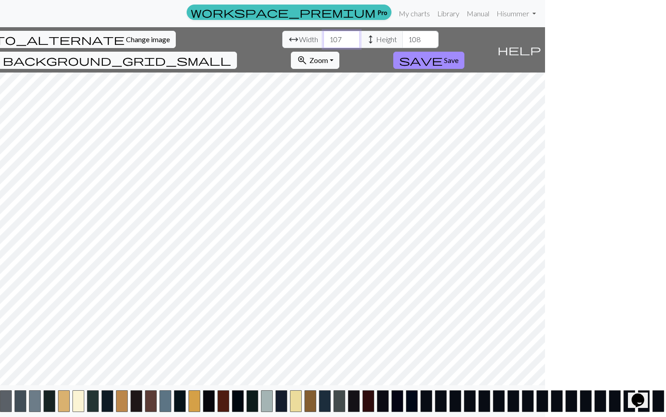
click at [324, 36] on input "107" at bounding box center [342, 39] width 36 height 17
click at [324, 36] on input "108" at bounding box center [342, 39] width 36 height 17
click at [324, 36] on input "109" at bounding box center [342, 39] width 36 height 17
type input "110"
click at [324, 36] on input "110" at bounding box center [342, 39] width 36 height 17
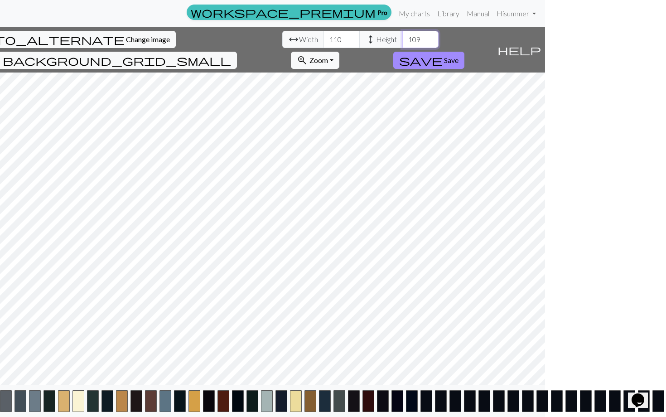
drag, startPoint x: 175, startPoint y: 37, endPoint x: 512, endPoint y: 217, distance: 381.8
click at [327, 37] on input "109" at bounding box center [420, 39] width 36 height 17
type input "110"
click at [327, 37] on input "110" at bounding box center [420, 39] width 36 height 17
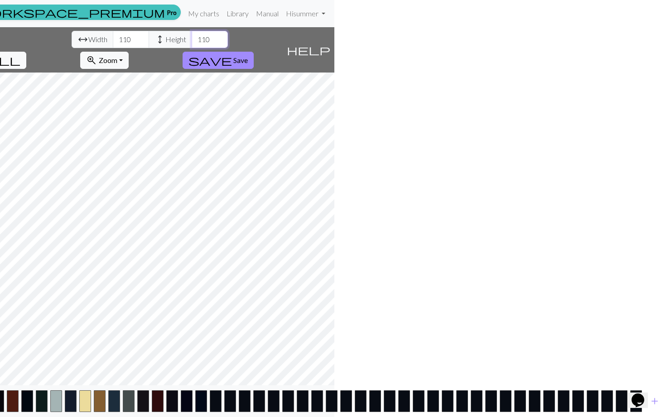
scroll to position [0, 332]
click at [327, 342] on span "add" at bounding box center [655, 401] width 11 height 13
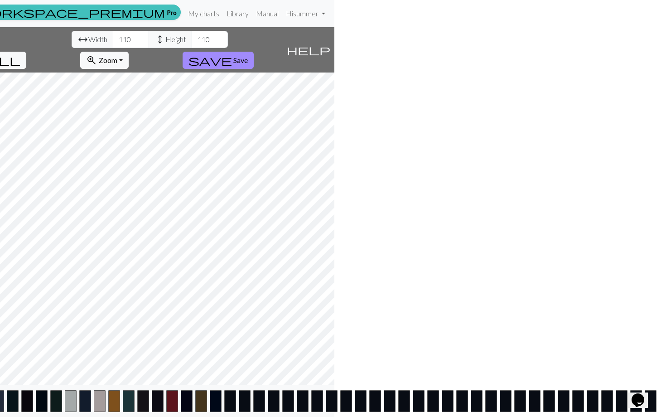
click at [327, 342] on button "add" at bounding box center [669, 401] width 23 height 17
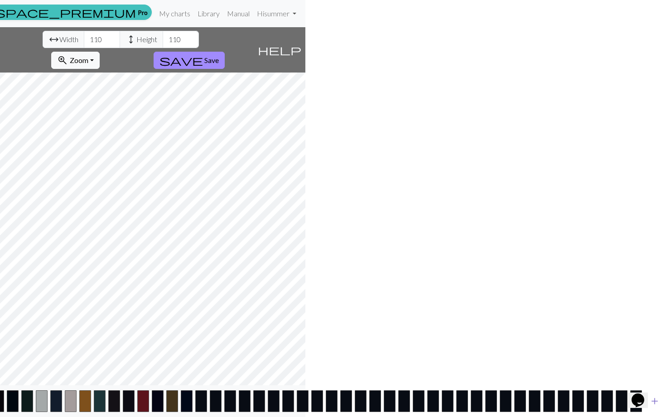
scroll to position [0, 361]
click at [327, 342] on button "add" at bounding box center [655, 401] width 23 height 17
click at [327, 342] on button "add" at bounding box center [669, 401] width 23 height 17
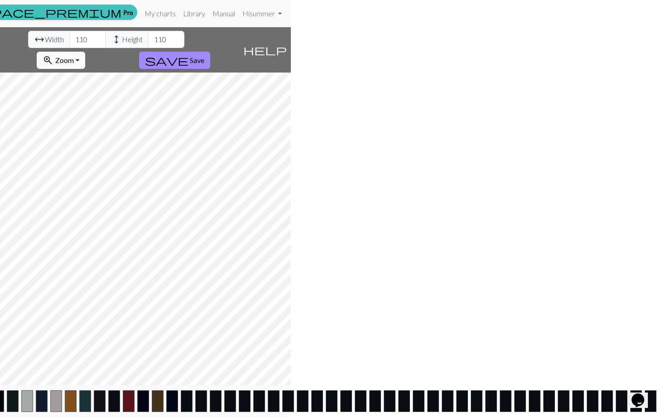
click at [327, 342] on button "add" at bounding box center [669, 401] width 23 height 17
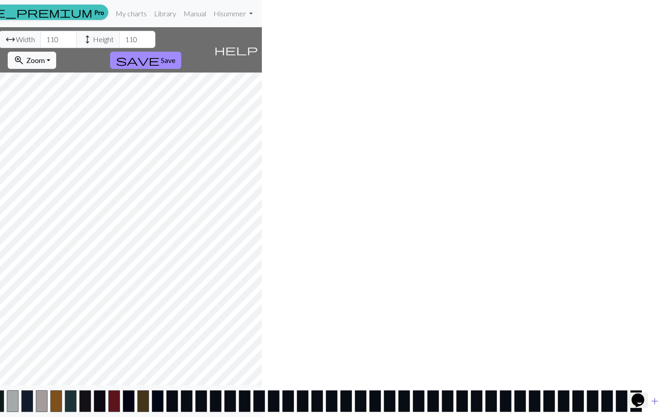
scroll to position [0, 404]
click at [327, 342] on button "add" at bounding box center [655, 401] width 23 height 17
click at [327, 342] on button "add" at bounding box center [669, 401] width 23 height 17
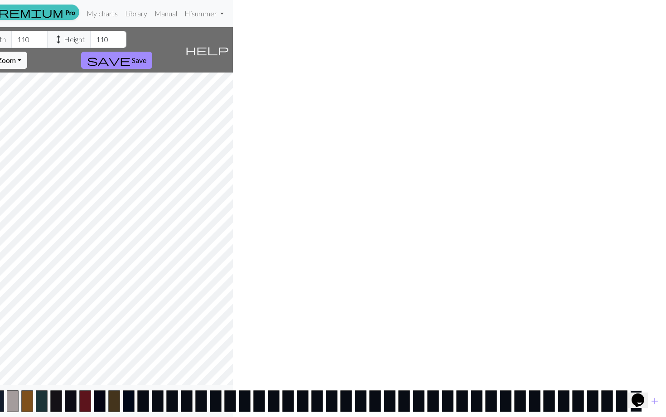
scroll to position [0, 433]
click at [327, 342] on button "add" at bounding box center [655, 401] width 23 height 17
click at [327, 342] on button "add" at bounding box center [669, 401] width 23 height 17
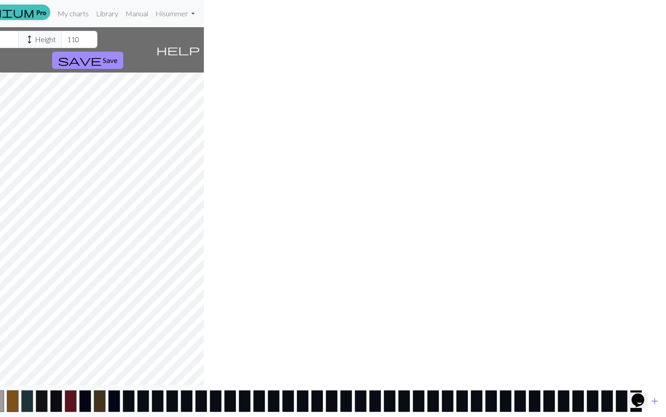
scroll to position [0, 462]
click at [327, 342] on button "add" at bounding box center [655, 401] width 23 height 17
click at [327, 342] on button "add" at bounding box center [669, 401] width 23 height 17
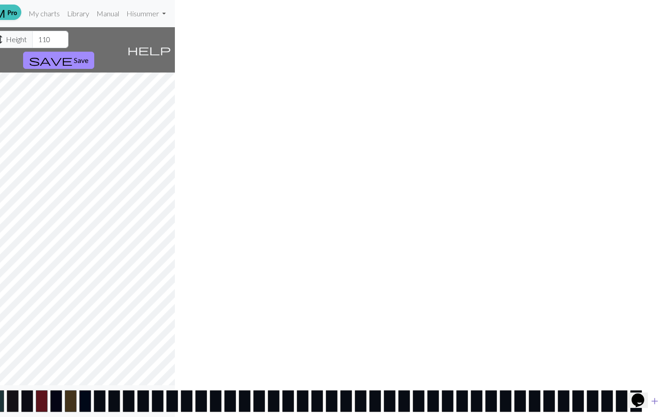
scroll to position [0, 491]
click at [327, 342] on button "add" at bounding box center [655, 401] width 23 height 17
click at [327, 342] on button "add" at bounding box center [669, 401] width 23 height 17
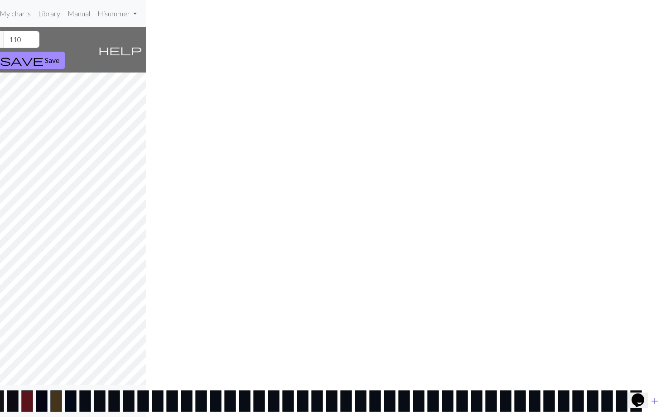
scroll to position [0, 520]
click at [327, 342] on button "add" at bounding box center [655, 401] width 23 height 17
click at [327, 342] on button "add" at bounding box center [669, 401] width 23 height 17
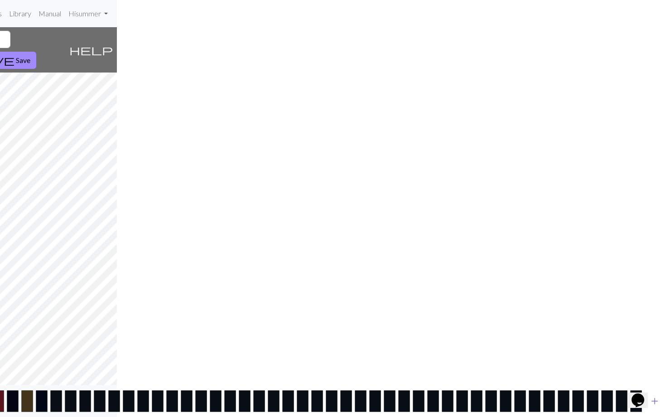
scroll to position [0, 549]
click at [327, 342] on button "add" at bounding box center [655, 401] width 23 height 17
click at [327, 342] on button "add" at bounding box center [669, 401] width 23 height 17
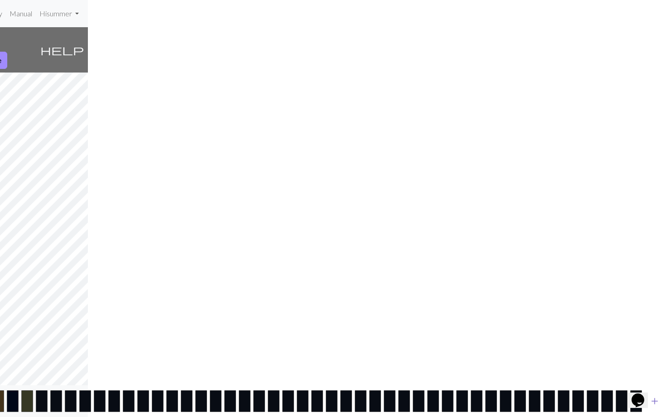
scroll to position [0, 578]
click at [327, 342] on button "add" at bounding box center [655, 401] width 23 height 17
click at [327, 342] on button "add" at bounding box center [669, 401] width 23 height 17
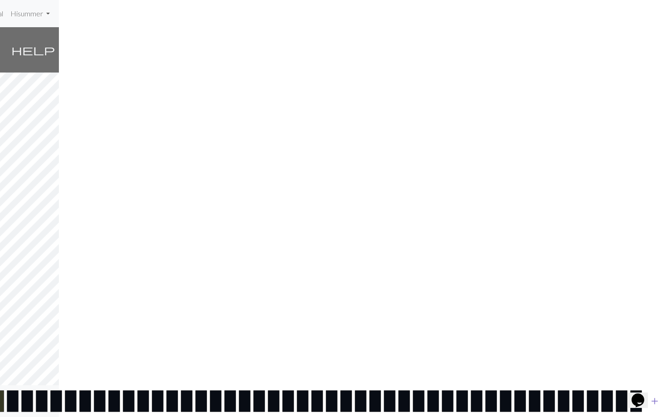
scroll to position [0, 607]
click at [327, 342] on button "add" at bounding box center [655, 401] width 23 height 17
click at [327, 342] on button "add" at bounding box center [669, 401] width 23 height 17
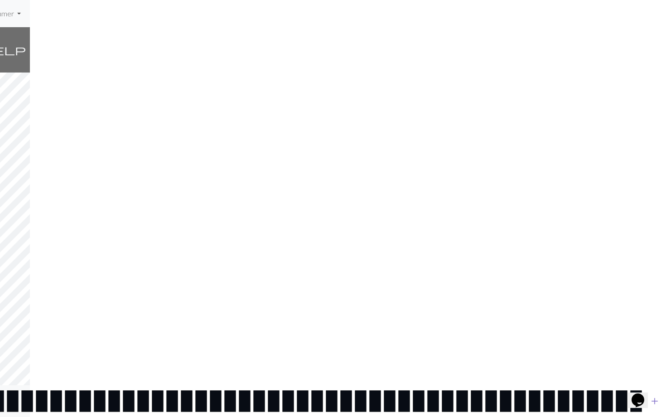
scroll to position [0, 636]
click at [327, 342] on button "add" at bounding box center [655, 401] width 23 height 17
click at [327, 342] on button "add" at bounding box center [669, 401] width 23 height 17
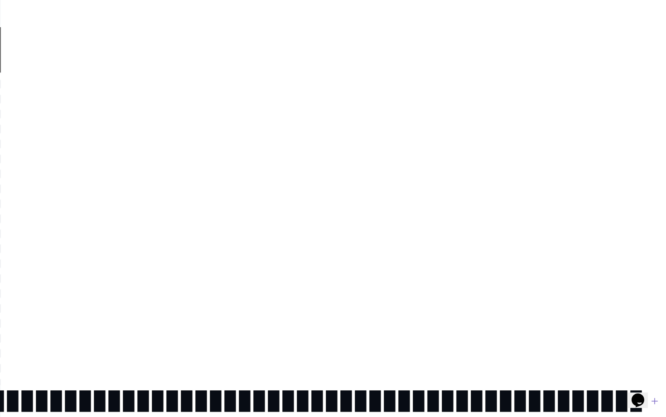
scroll to position [0, 665]
click at [327, 342] on button "add" at bounding box center [655, 401] width 23 height 17
click at [327, 342] on button "add" at bounding box center [669, 401] width 23 height 17
click at [327, 342] on button "add" at bounding box center [655, 401] width 23 height 17
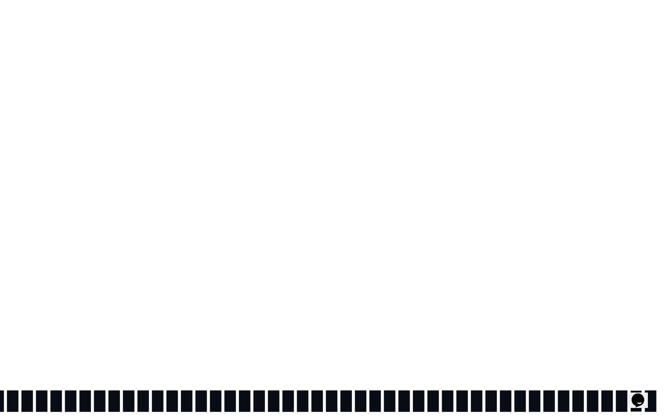
click at [327, 342] on button "add" at bounding box center [669, 401] width 23 height 17
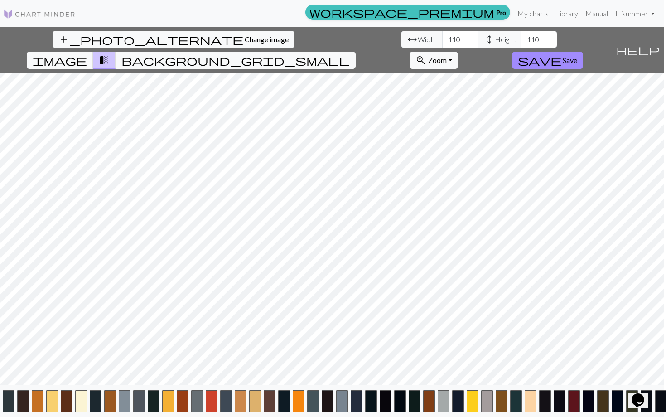
scroll to position [0, 0]
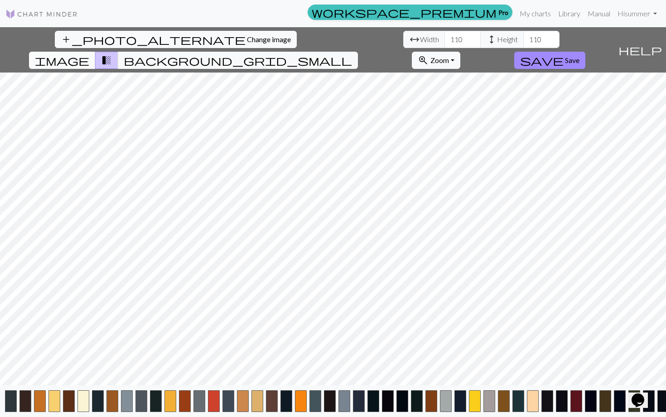
click at [89, 54] on span "image" at bounding box center [62, 60] width 54 height 13
click at [112, 54] on span "transition_fade" at bounding box center [106, 60] width 11 height 13
click at [327, 54] on span "background_grid_small" at bounding box center [238, 60] width 228 height 13
